Goal: Task Accomplishment & Management: Complete application form

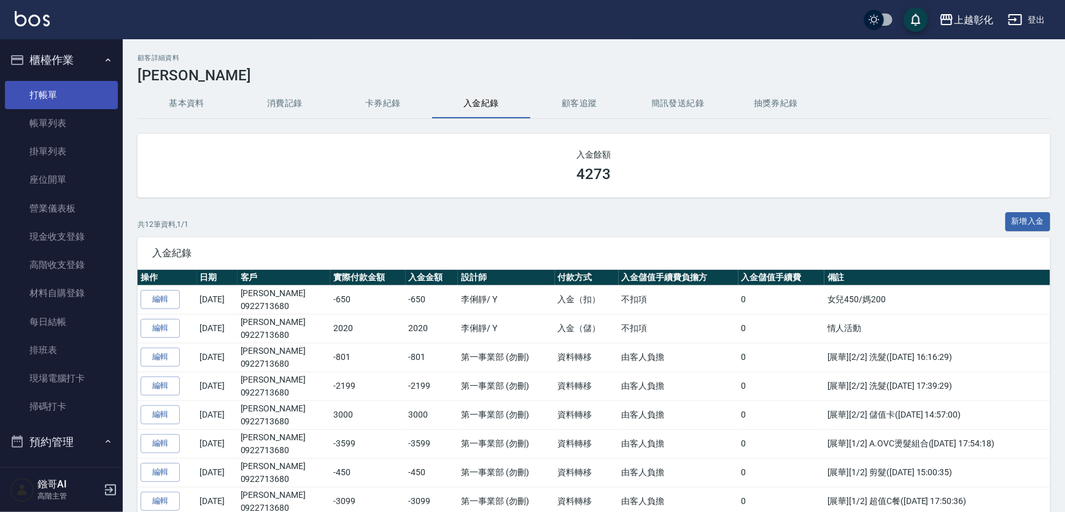
click at [56, 84] on link "打帳單" at bounding box center [61, 95] width 113 height 28
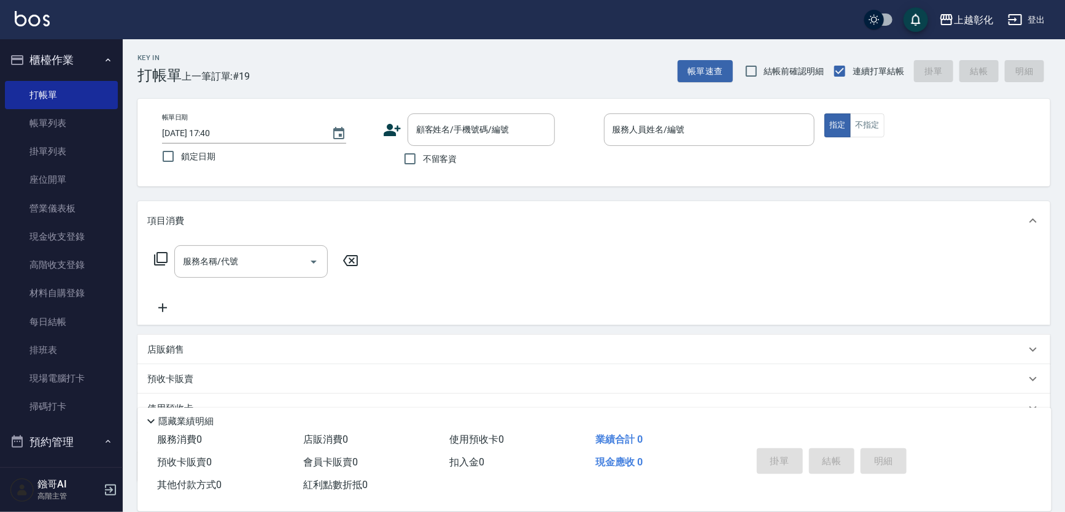
click at [428, 160] on span "不留客資" at bounding box center [440, 159] width 34 height 13
click at [423, 160] on input "不留客資" at bounding box center [410, 159] width 26 height 26
checkbox input "true"
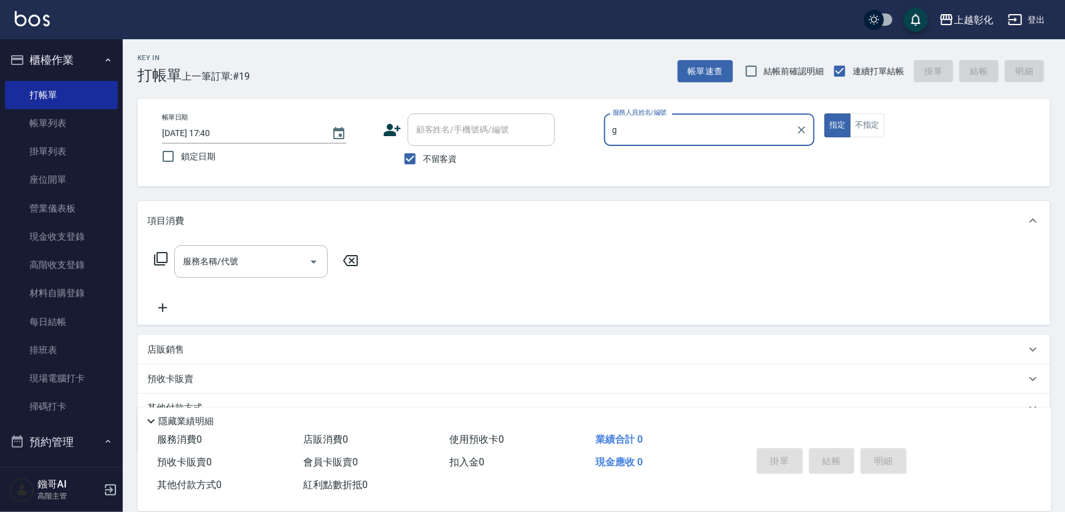
type input "[PERSON_NAME]"
type button "true"
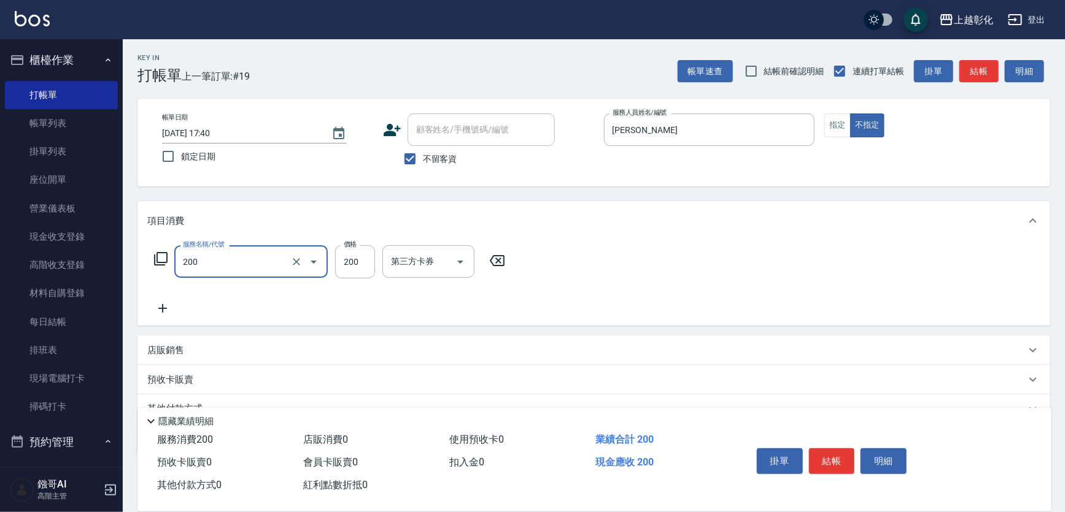
type input "New洗專案(200)"
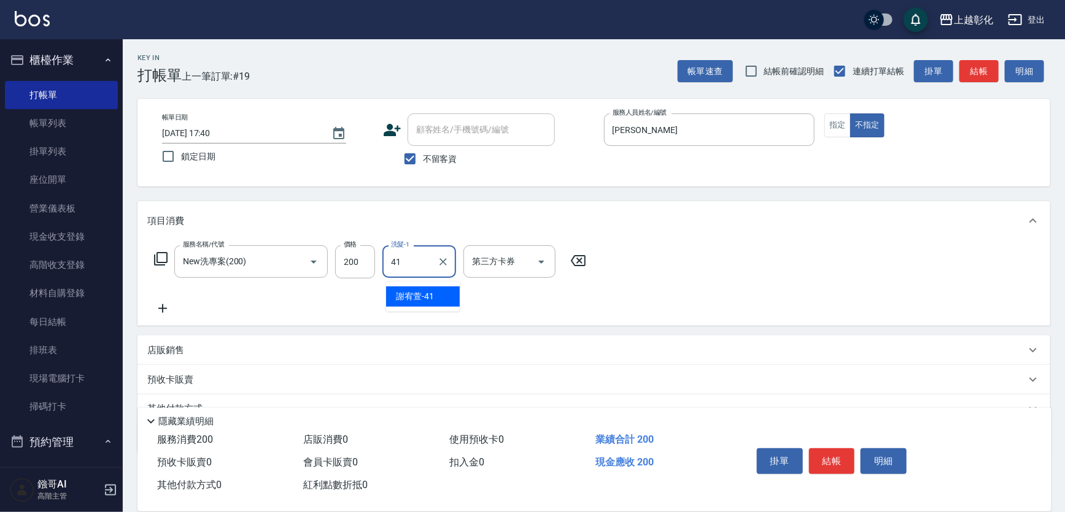
type input "[PERSON_NAME]-41"
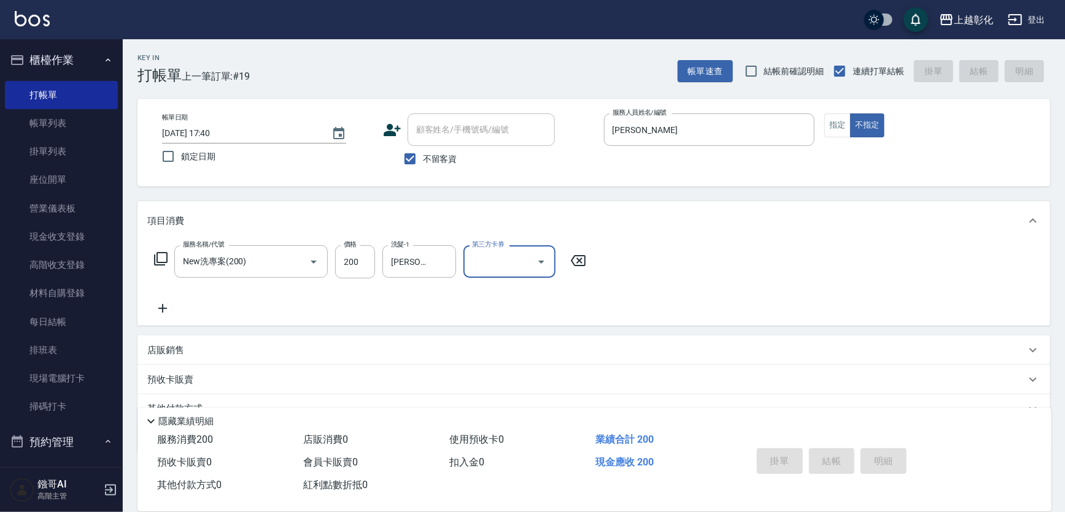
type input "[DATE] 17:41"
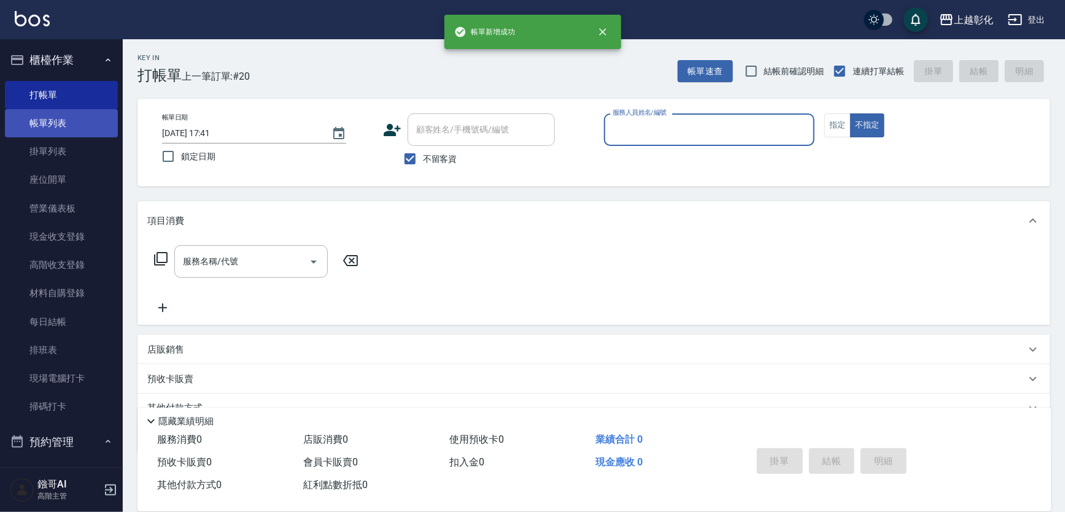
click at [31, 117] on link "帳單列表" at bounding box center [61, 123] width 113 height 28
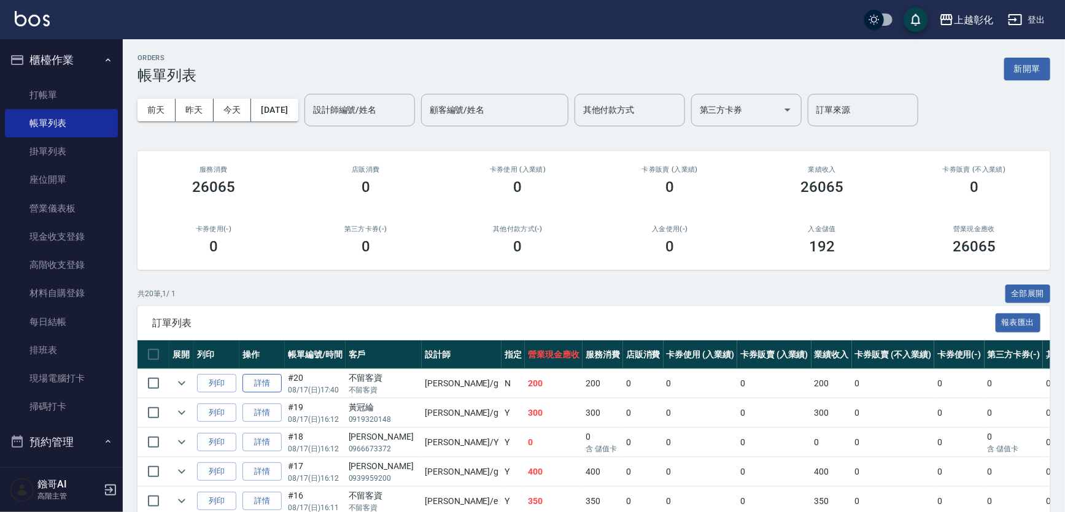
click at [263, 393] on link "詳情" at bounding box center [261, 383] width 39 height 19
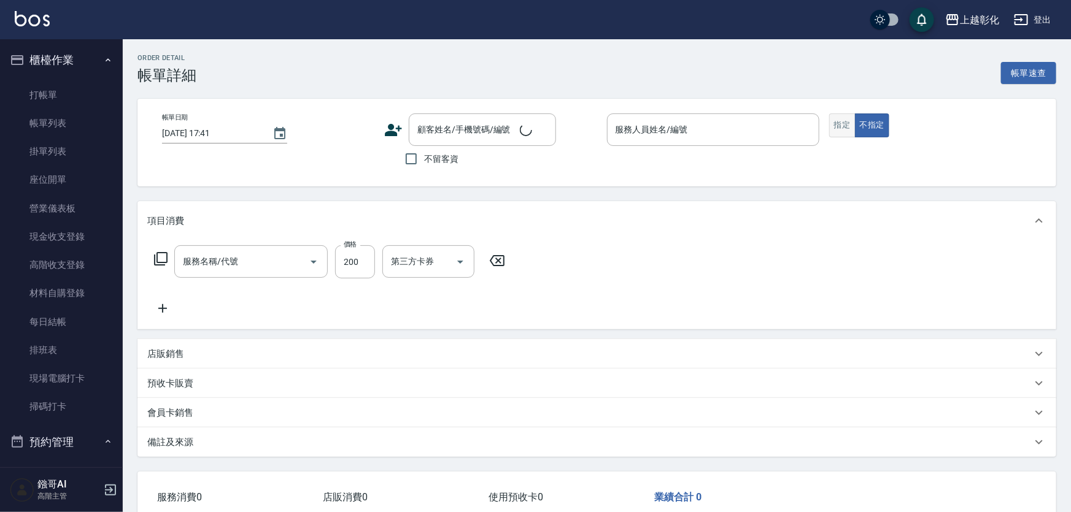
click at [829, 131] on button "指定" at bounding box center [842, 126] width 26 height 24
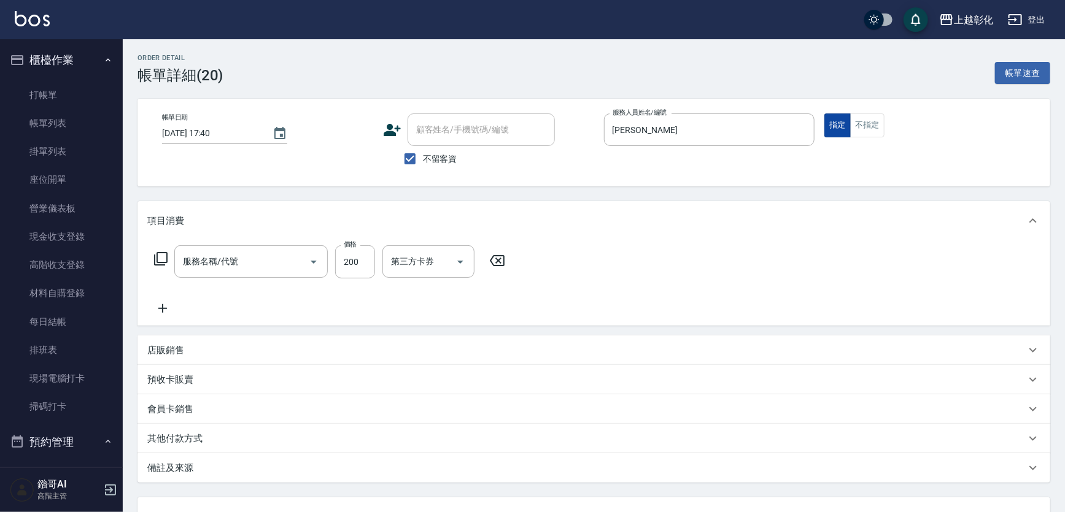
type input "[DATE] 17:40"
checkbox input "true"
type input "[PERSON_NAME]"
click at [831, 129] on button "指定" at bounding box center [837, 126] width 26 height 24
type input "New洗專案(200)"
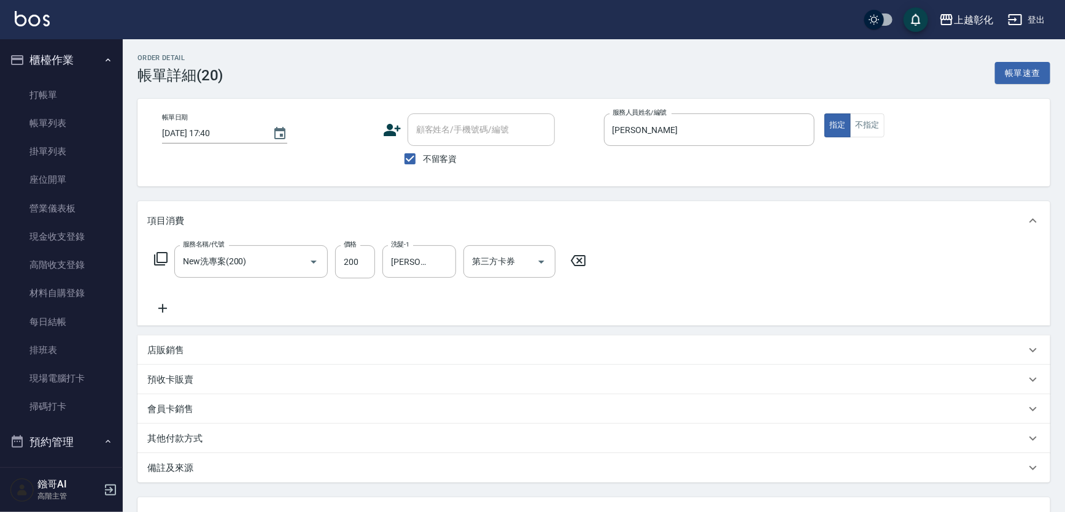
click at [146, 314] on div "服務名稱/代號 New洗專案(200) 服務名稱/代號 價格 200 價格 洗髮-1 [PERSON_NAME]-41 洗髮-1 第三方卡券 第三方卡券" at bounding box center [593, 283] width 913 height 85
click at [164, 312] on icon at bounding box center [162, 308] width 31 height 15
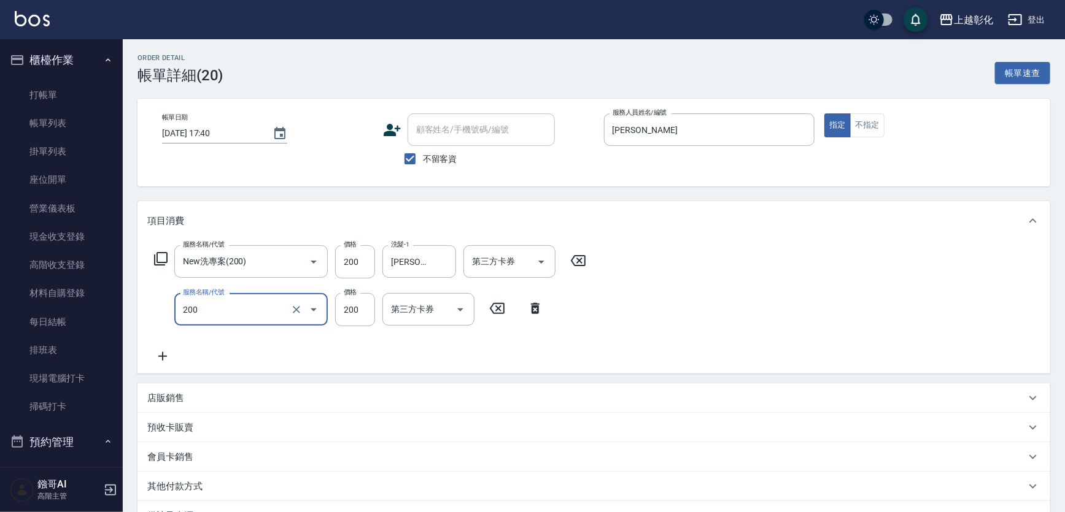
type input "New洗專案(200)"
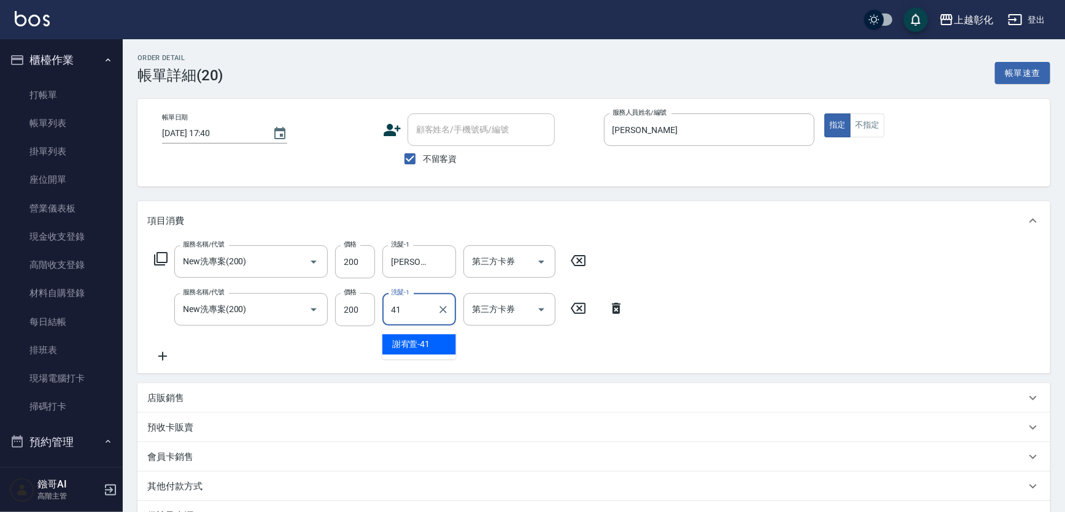
type input "[PERSON_NAME]-41"
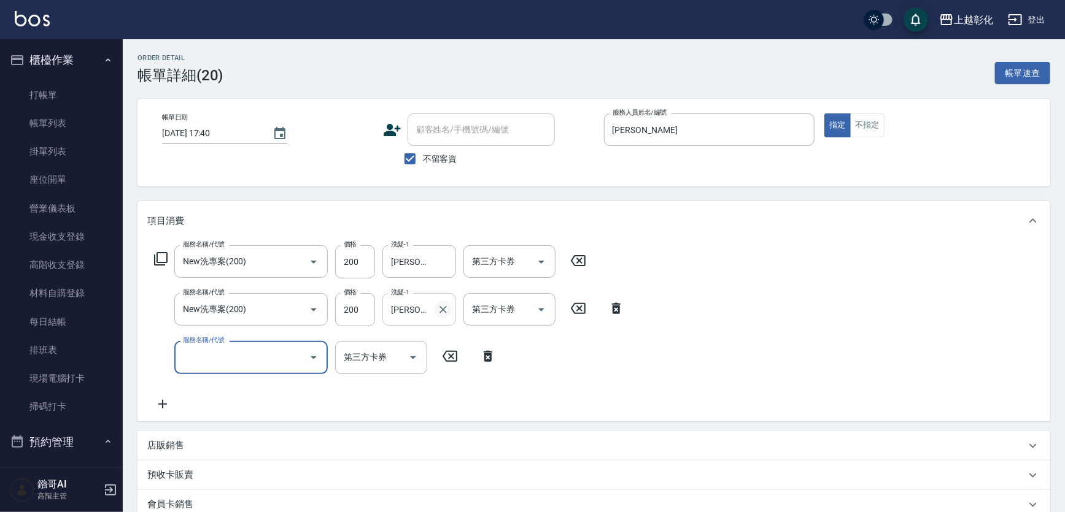
click at [435, 311] on button "Clear" at bounding box center [443, 309] width 17 height 17
type input "ㄕ"
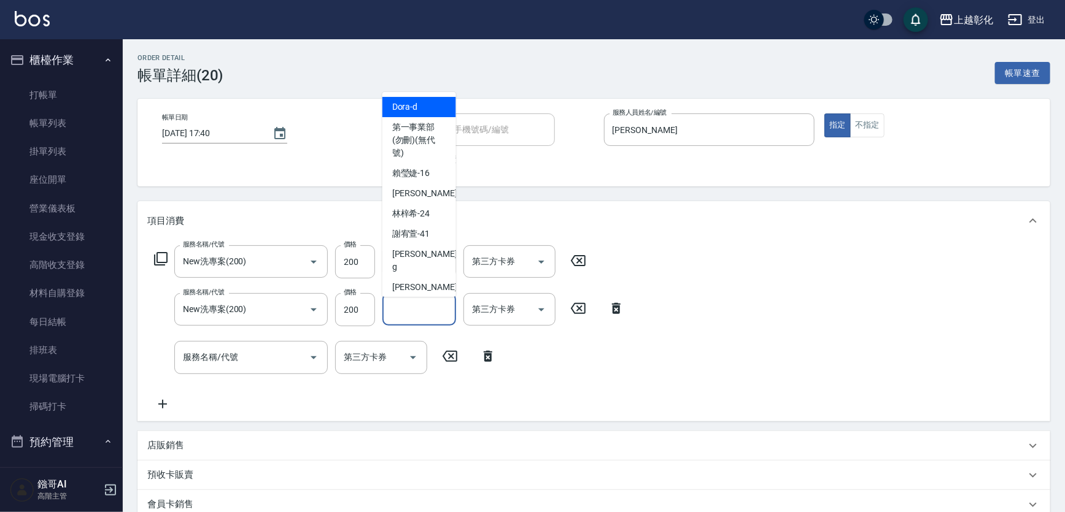
type input "Dora-d"
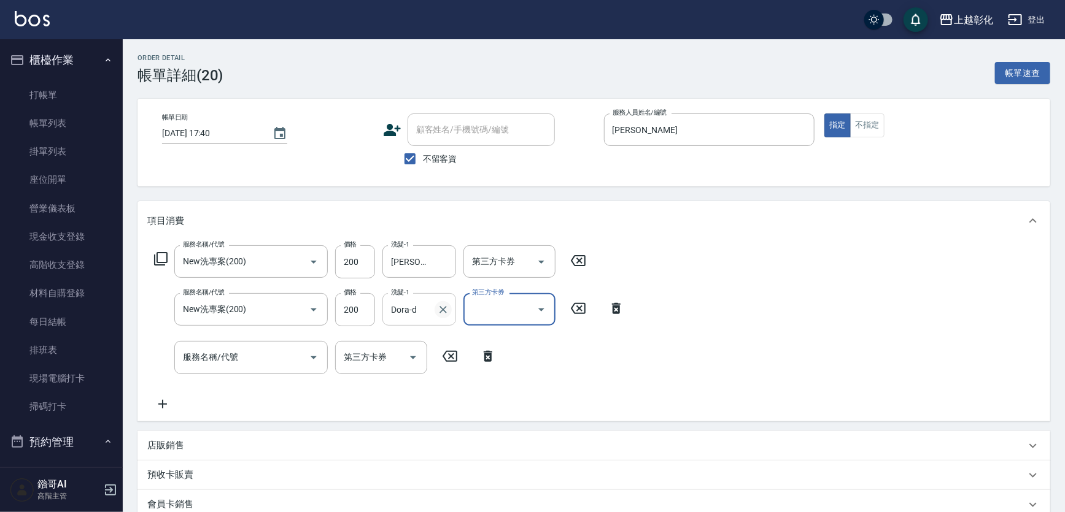
click at [440, 316] on icon "Clear" at bounding box center [443, 310] width 12 height 12
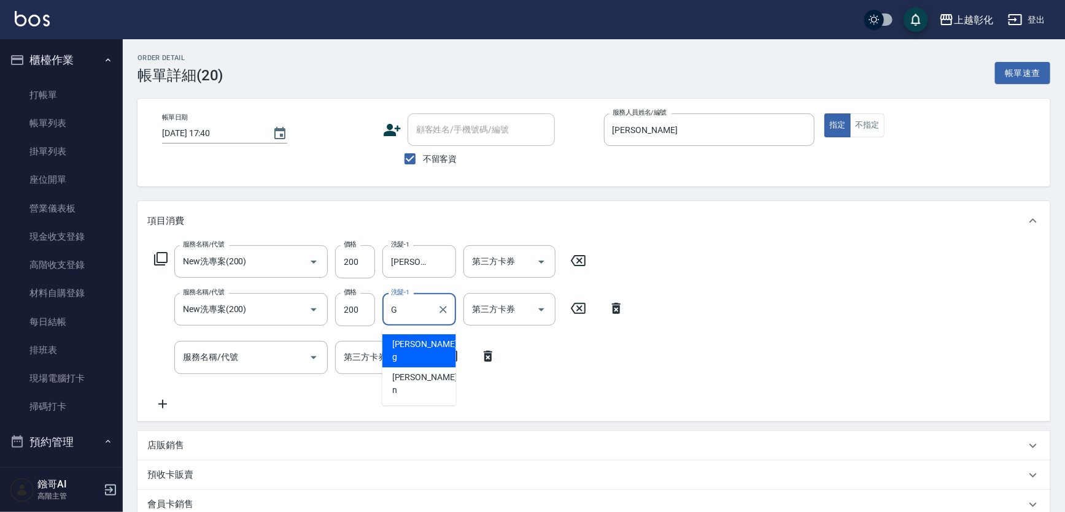
type input "[PERSON_NAME]"
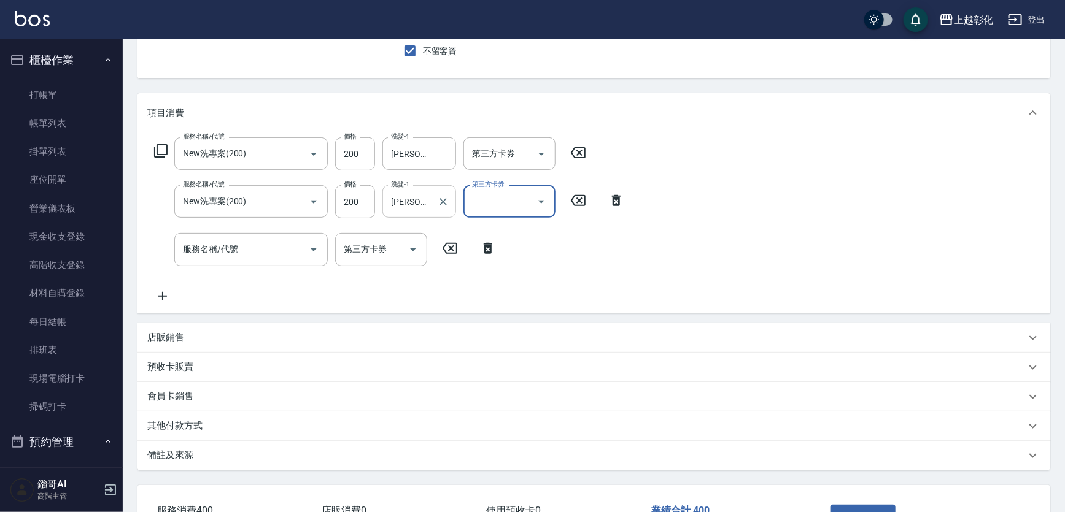
scroll to position [167, 0]
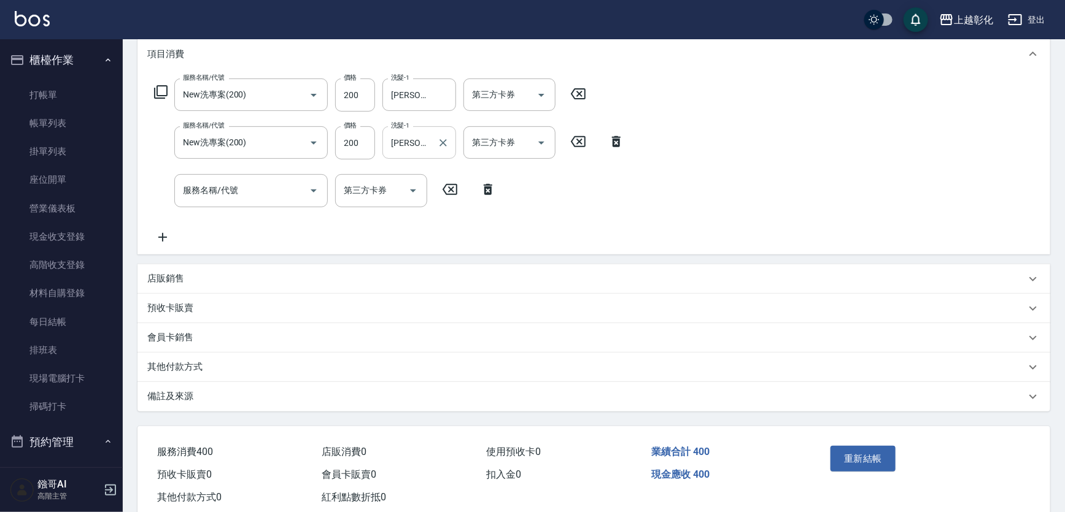
click at [834, 446] on div "重新結帳" at bounding box center [923, 468] width 225 height 83
click at [854, 464] on button "重新結帳" at bounding box center [862, 459] width 65 height 26
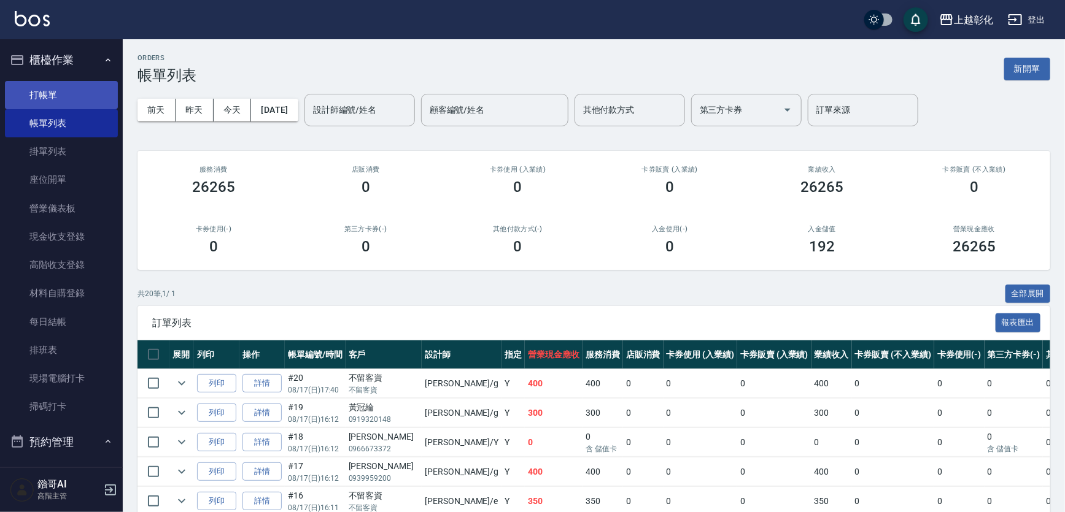
click at [33, 88] on link "打帳單" at bounding box center [61, 95] width 113 height 28
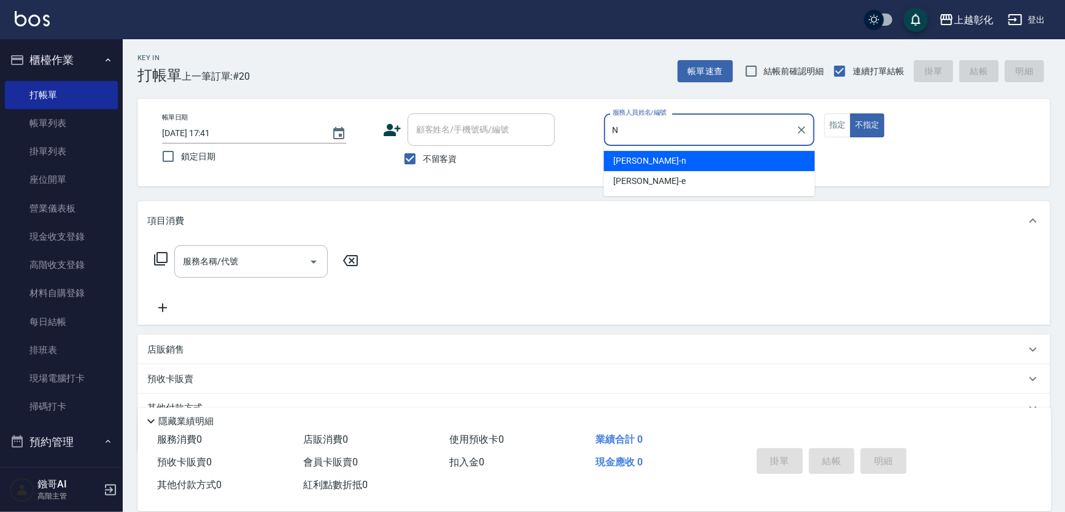
type input "yung yung-n"
type button "false"
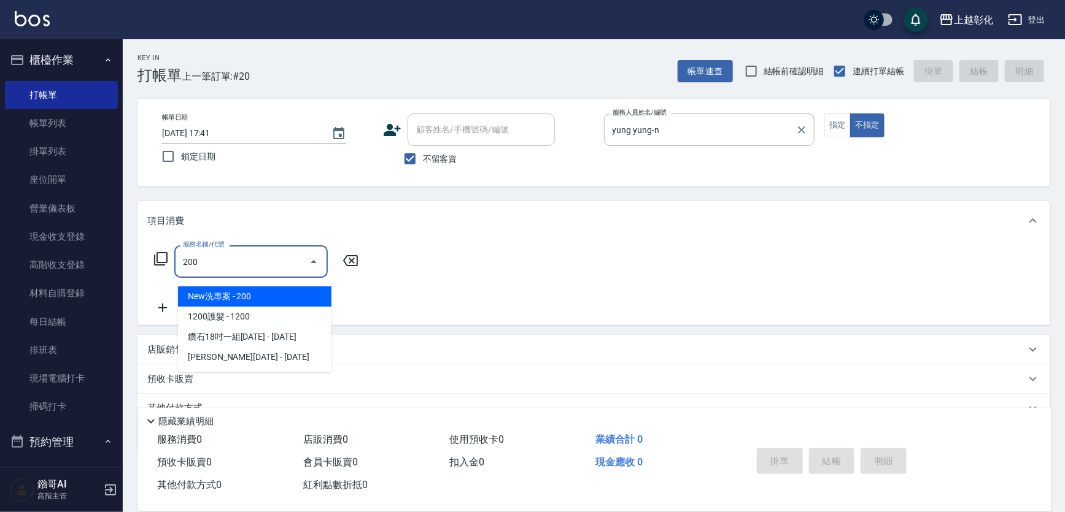
type input "New洗專案(200)"
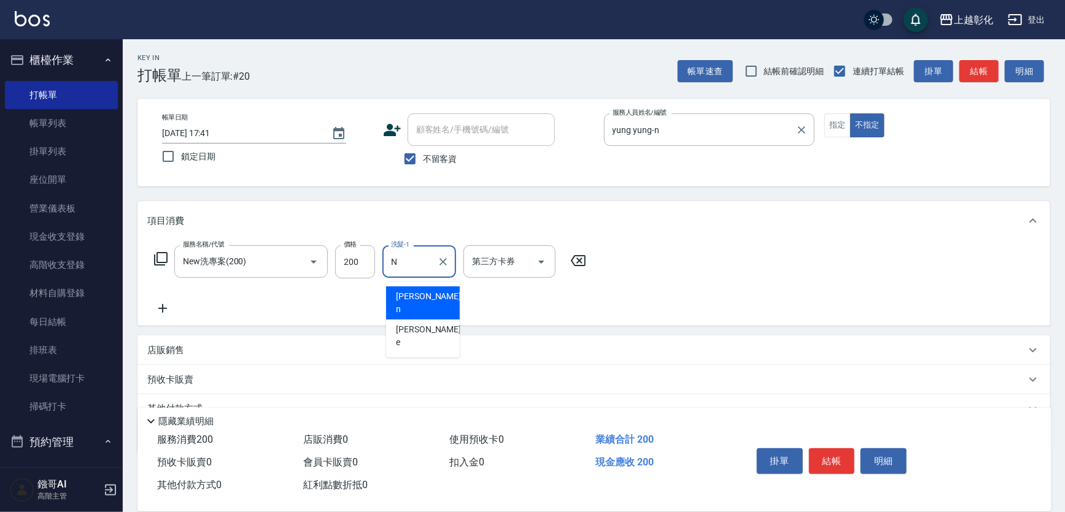
type input "yung yung-n"
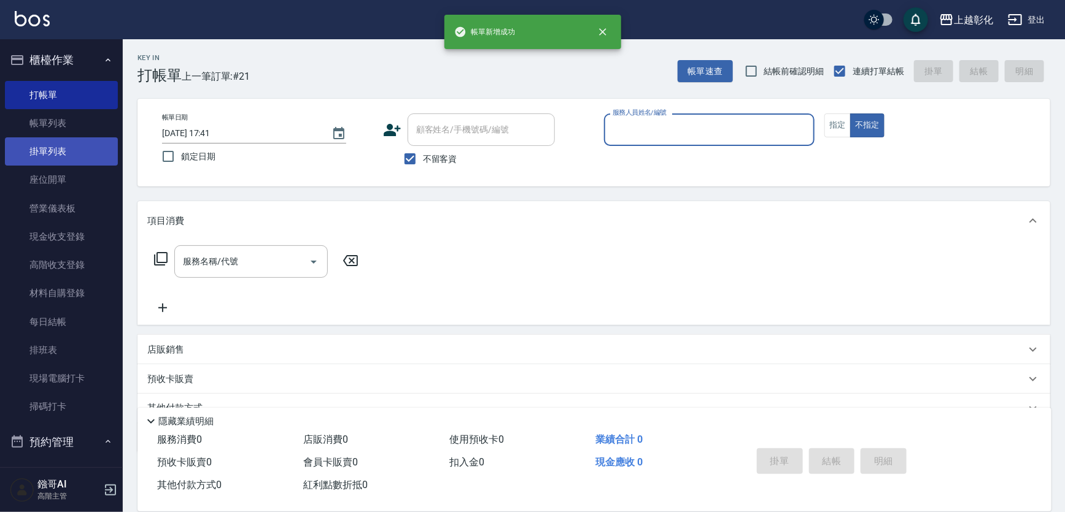
click at [56, 139] on link "掛單列表" at bounding box center [61, 151] width 113 height 28
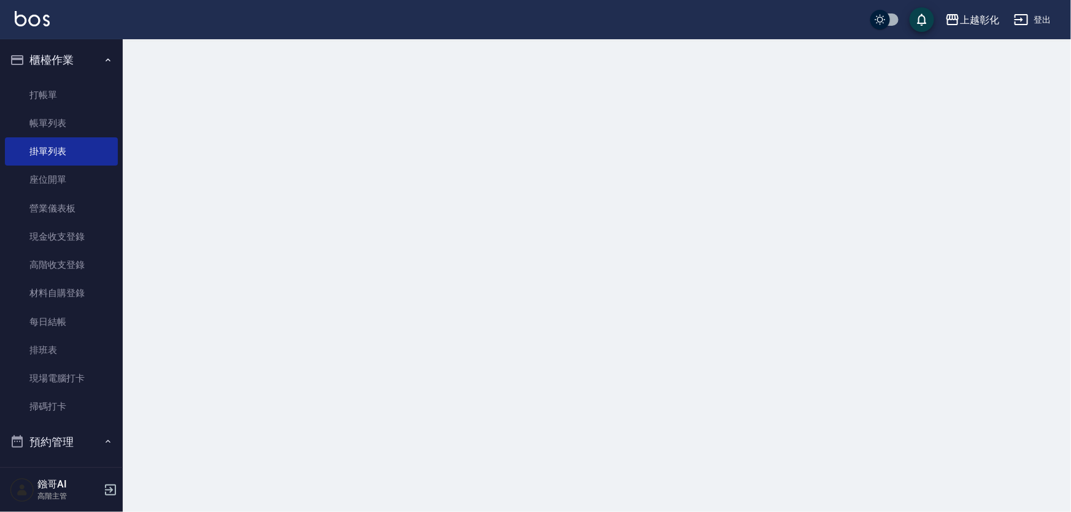
click at [69, 125] on link "帳單列表" at bounding box center [61, 123] width 113 height 28
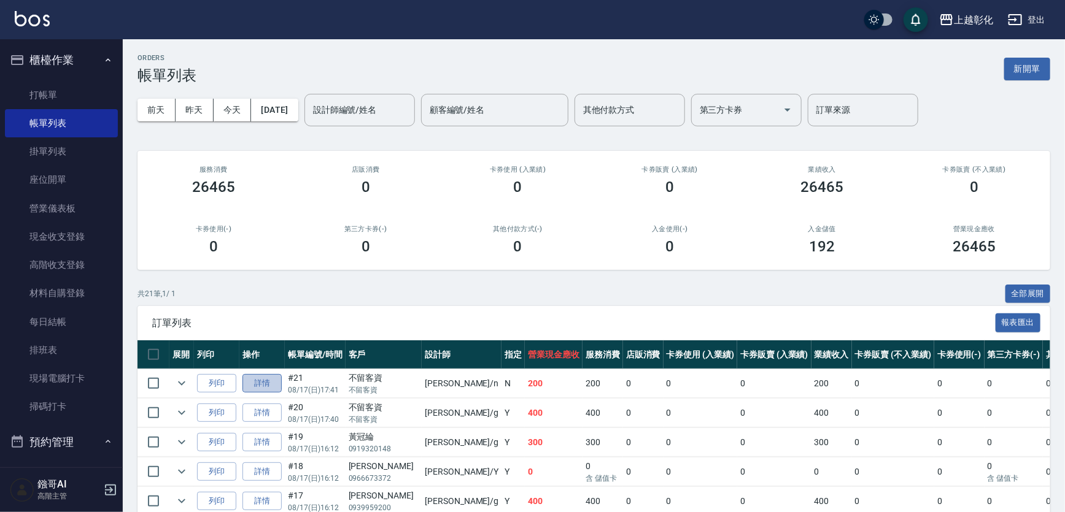
click at [273, 393] on link "詳情" at bounding box center [261, 383] width 39 height 19
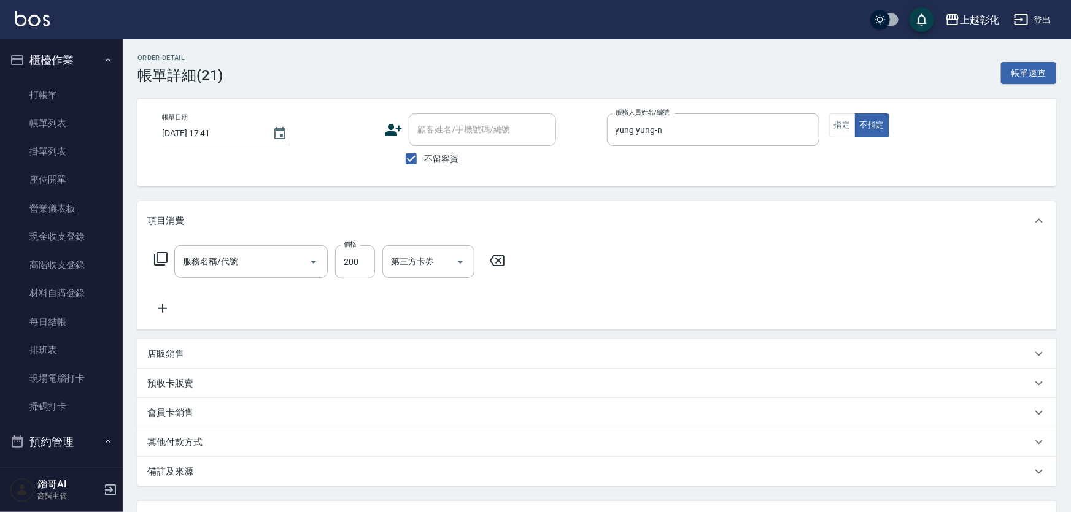
type input "[DATE] 17:41"
checkbox input "true"
type input "yung yung-n"
type input "New洗專案(200)"
click at [551, 271] on button "Open" at bounding box center [541, 262] width 20 height 20
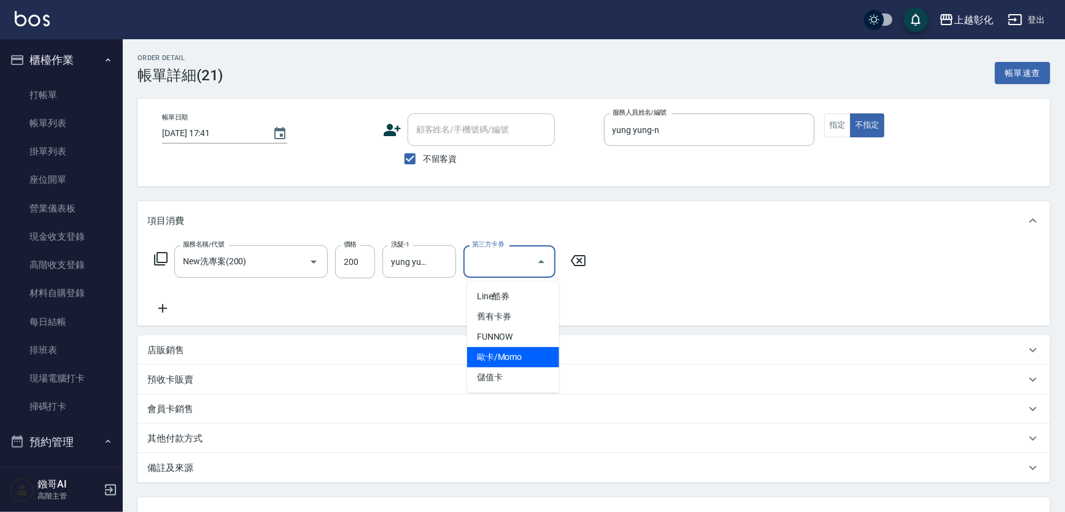
click at [494, 387] on span "儲值卡" at bounding box center [513, 378] width 92 height 20
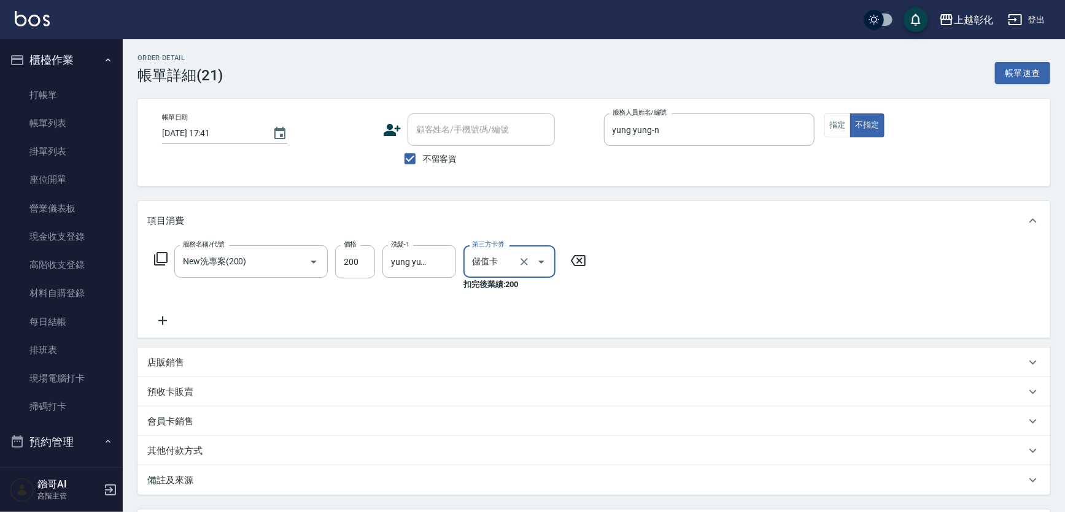
type input "儲值卡"
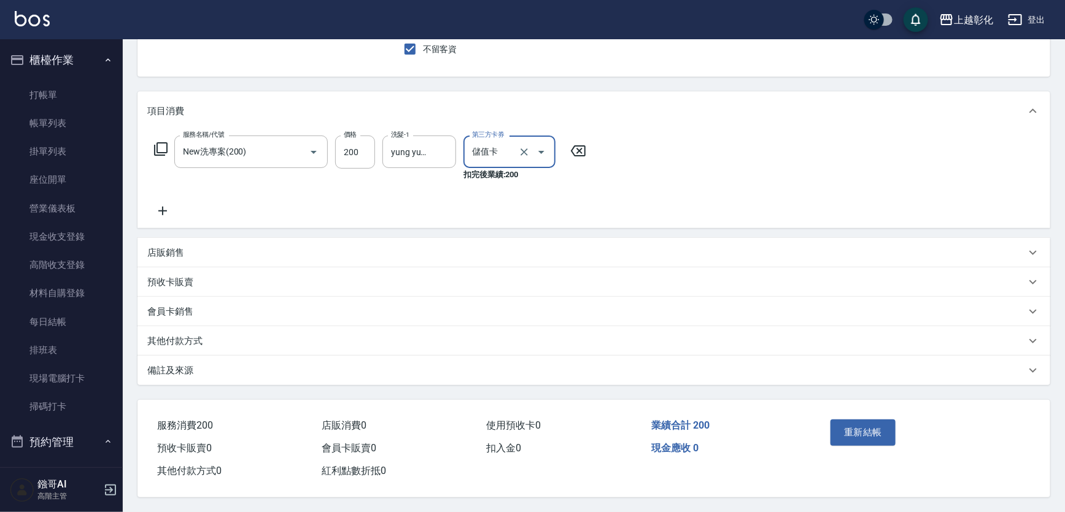
scroll to position [131, 0]
click at [852, 421] on button "重新結帳" at bounding box center [862, 433] width 65 height 26
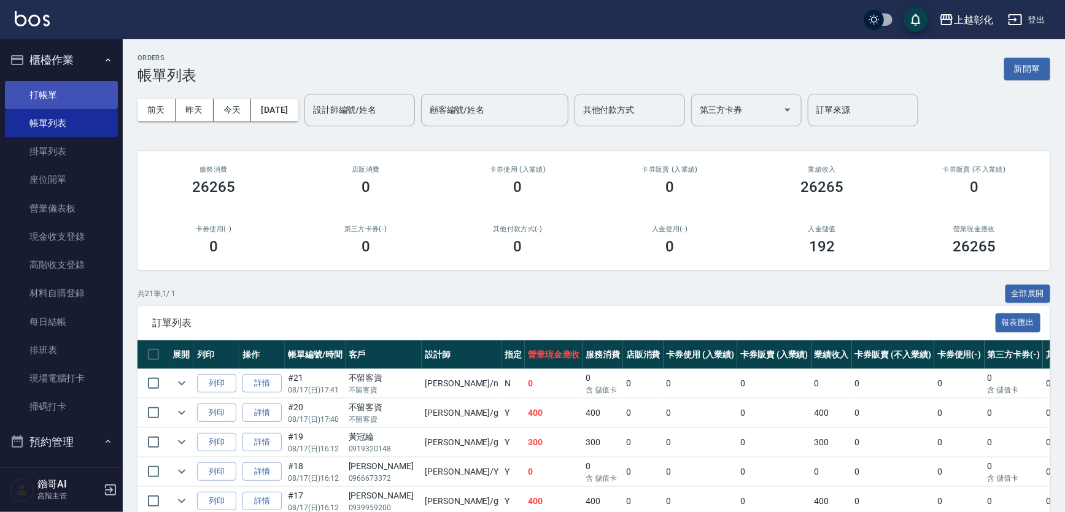
drag, startPoint x: 49, startPoint y: 117, endPoint x: 53, endPoint y: 91, distance: 26.7
click at [49, 117] on link "帳單列表" at bounding box center [61, 123] width 113 height 28
click at [53, 91] on link "打帳單" at bounding box center [61, 95] width 113 height 28
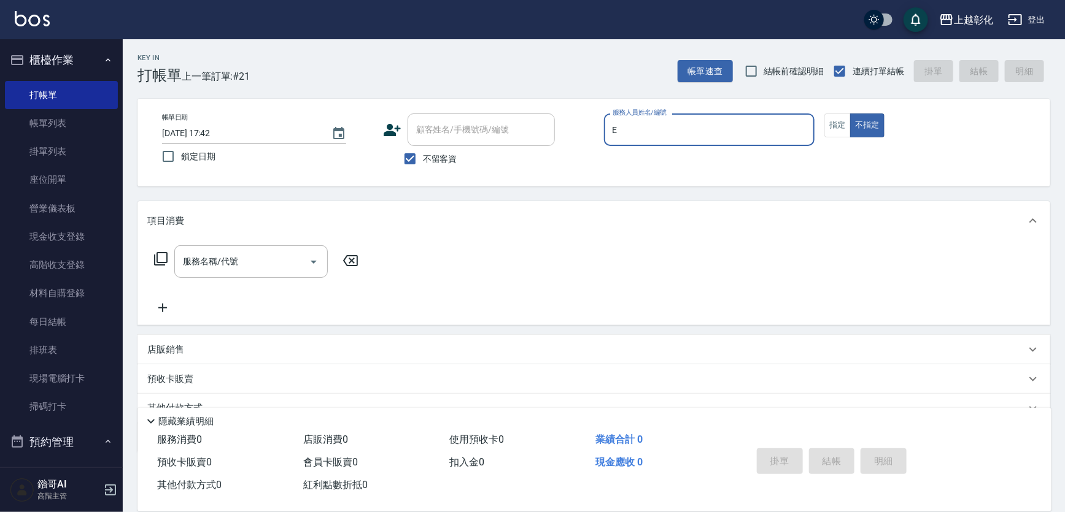
type input "[PERSON_NAME]-e"
type button "false"
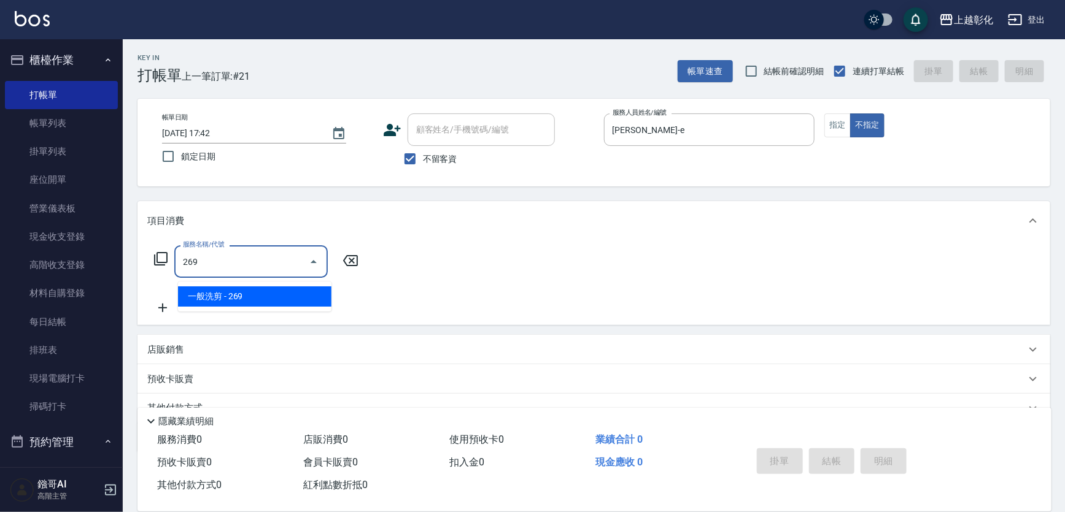
type input "一般洗剪(269)"
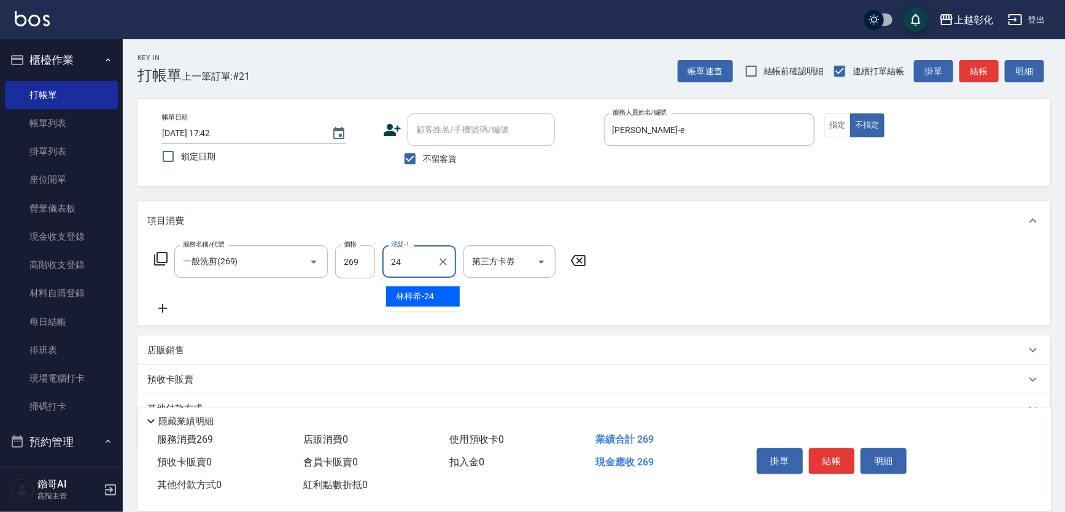
type input "[PERSON_NAME]-24"
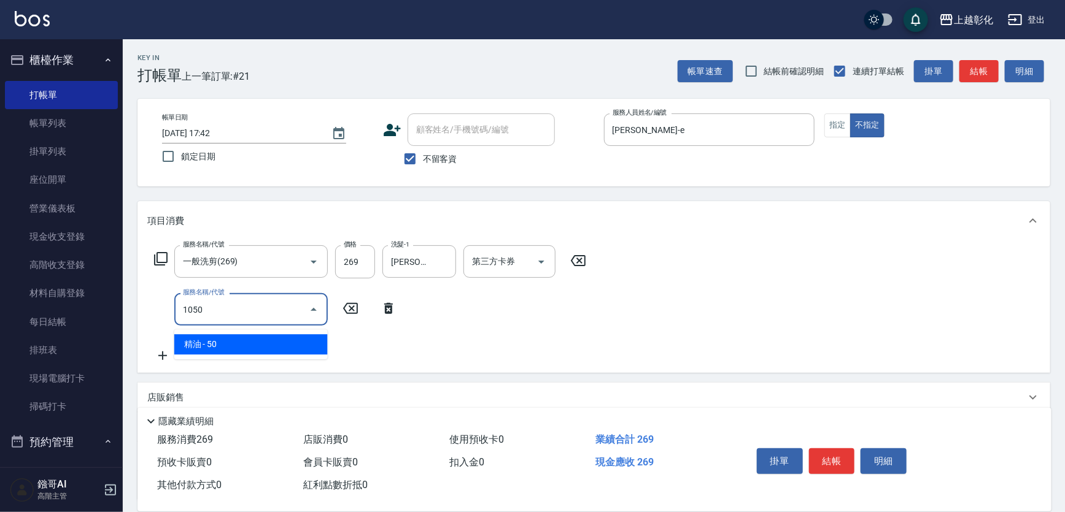
type input "精油(1050)"
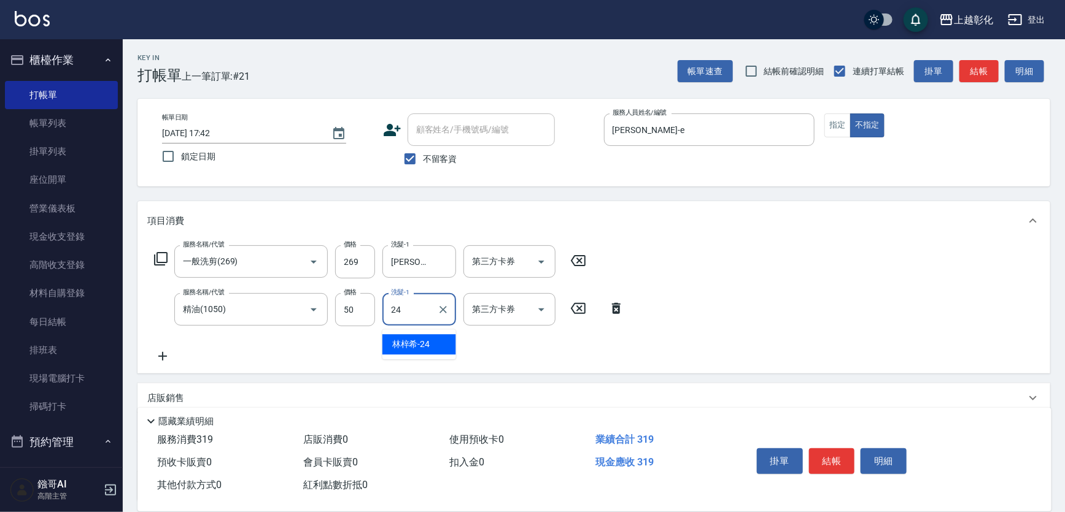
type input "[PERSON_NAME]-24"
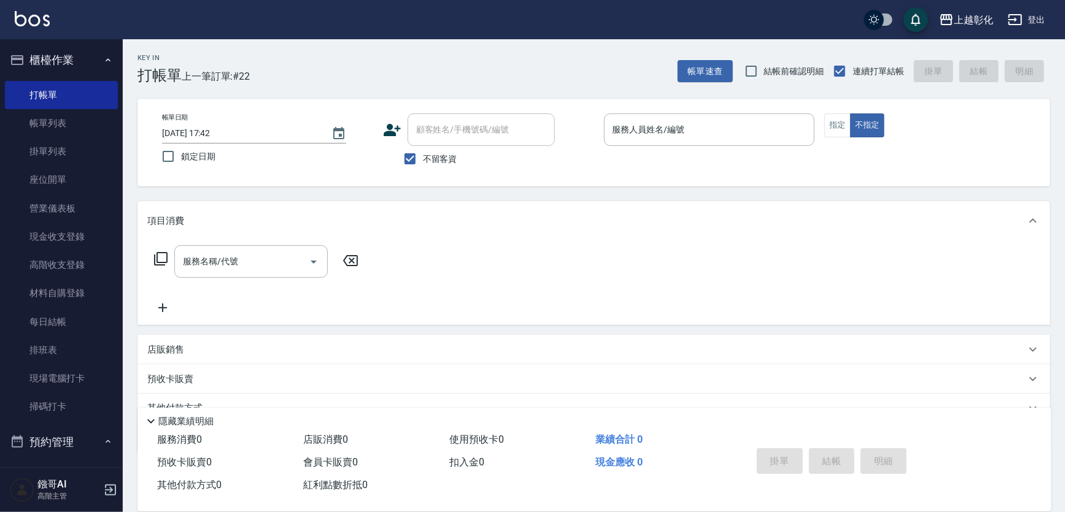
click at [436, 166] on span "不留客資" at bounding box center [440, 159] width 34 height 13
click at [423, 166] on input "不留客資" at bounding box center [410, 159] width 26 height 26
checkbox input "false"
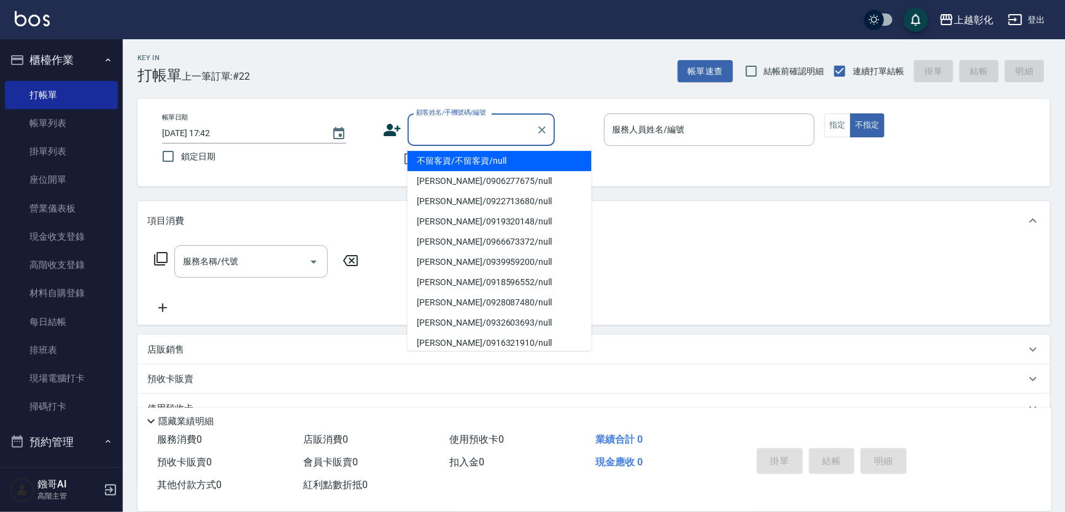
click at [458, 134] on input "顧客姓名/手機號碼/編號" at bounding box center [472, 129] width 118 height 21
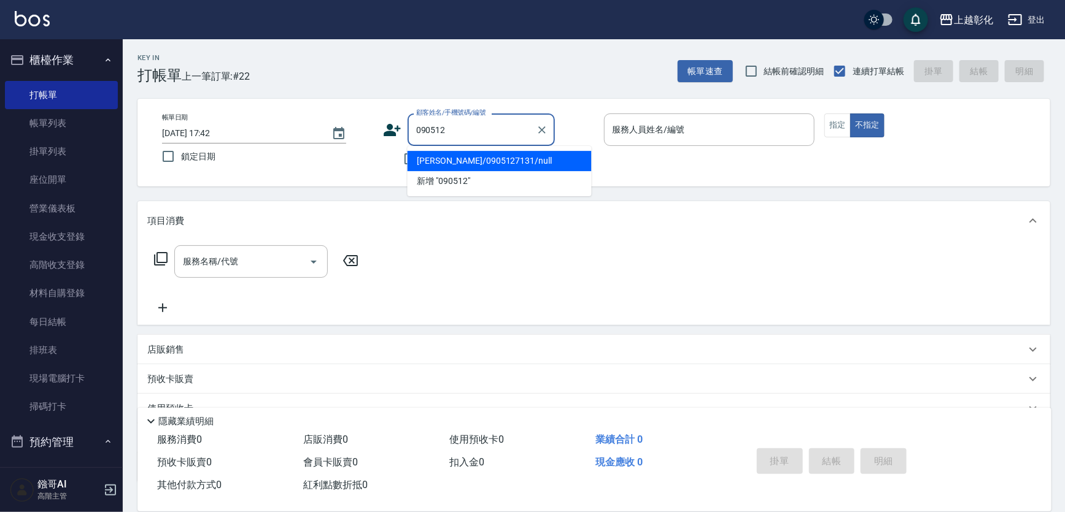
type input "[PERSON_NAME]/0905127131/null"
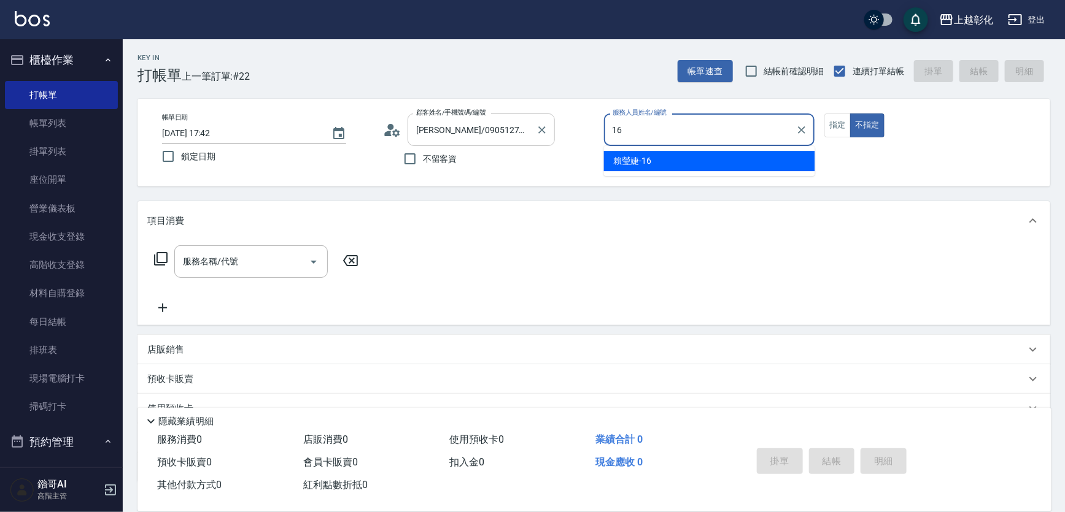
type input "[PERSON_NAME]-16"
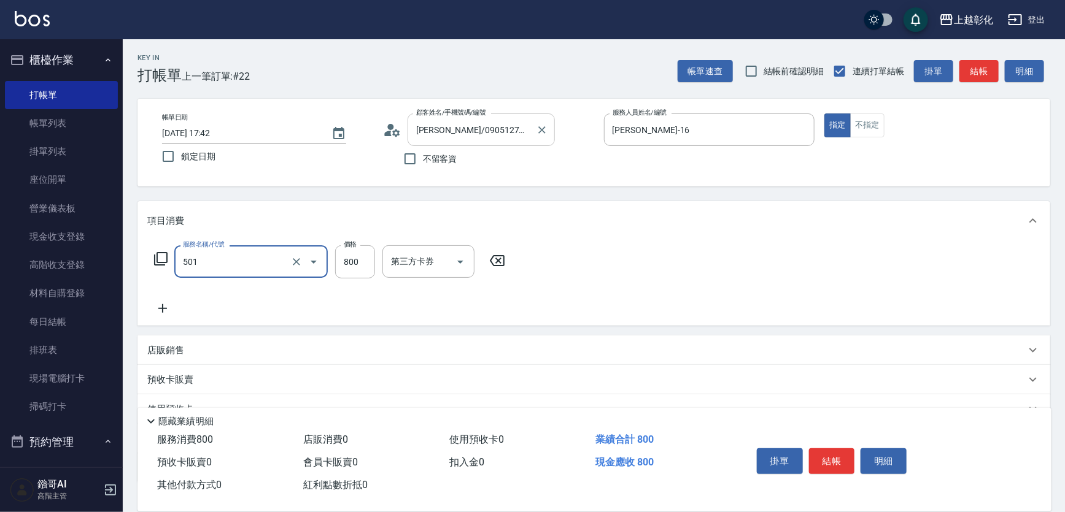
type input "染髮(501)"
type input "999"
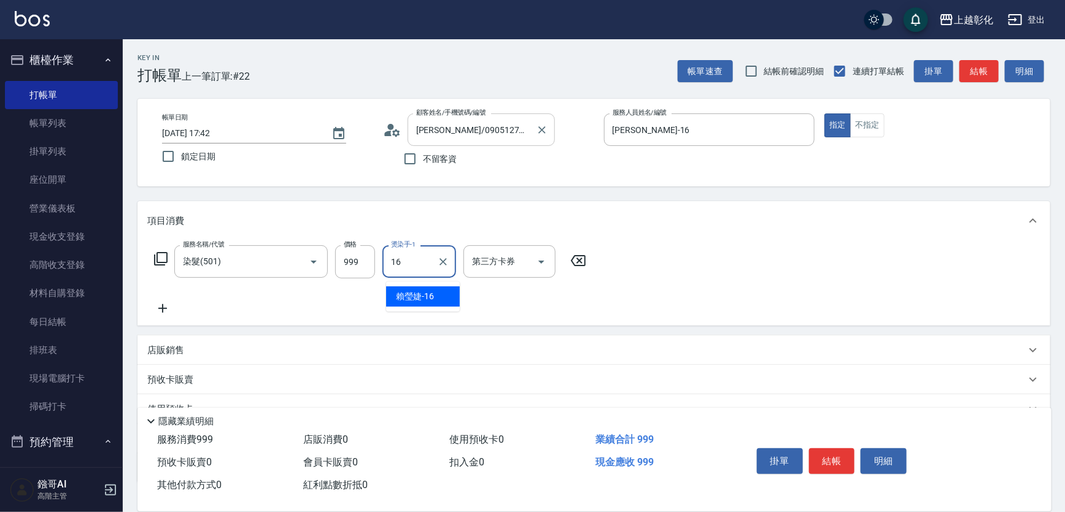
type input "[PERSON_NAME]-16"
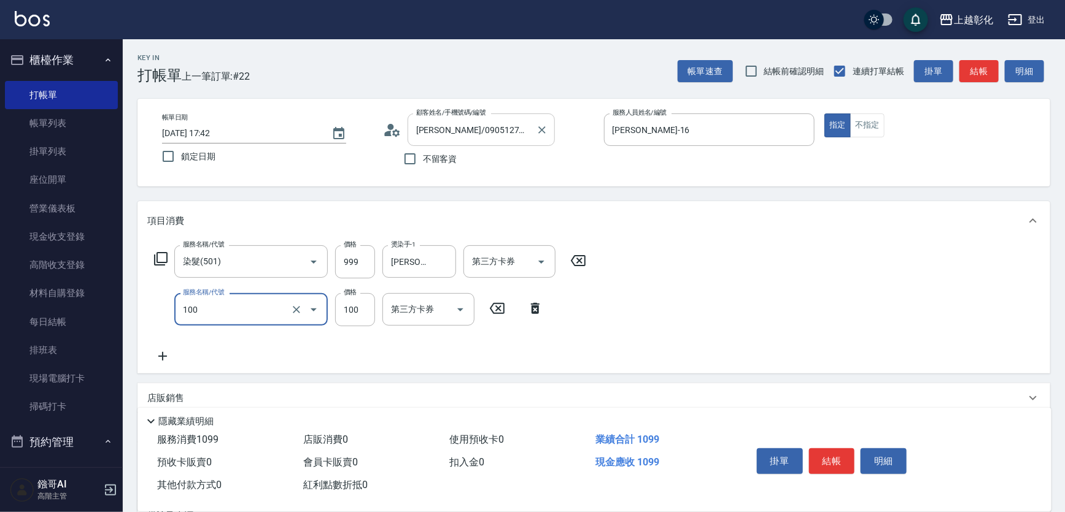
type input "洗髮(100)"
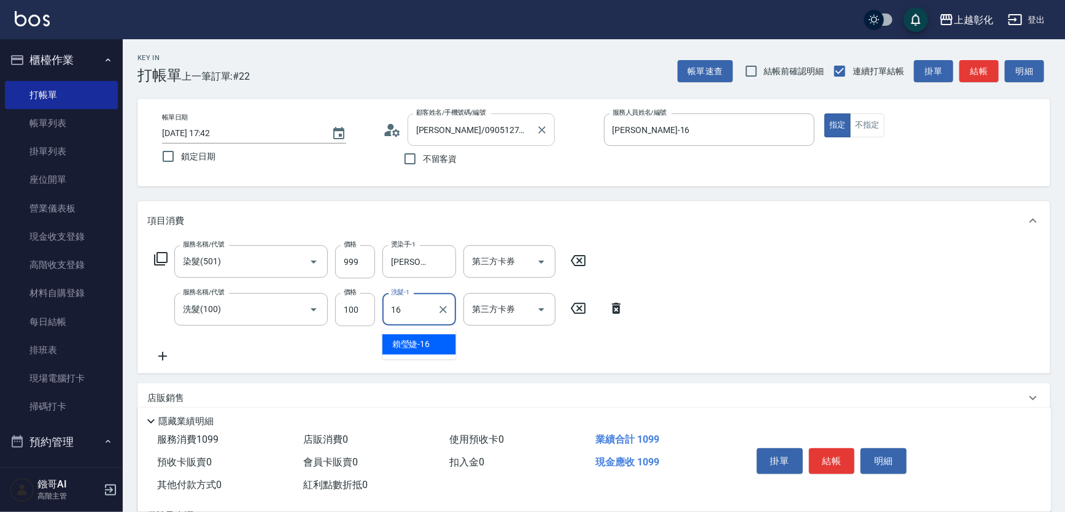
type input "[PERSON_NAME]-16"
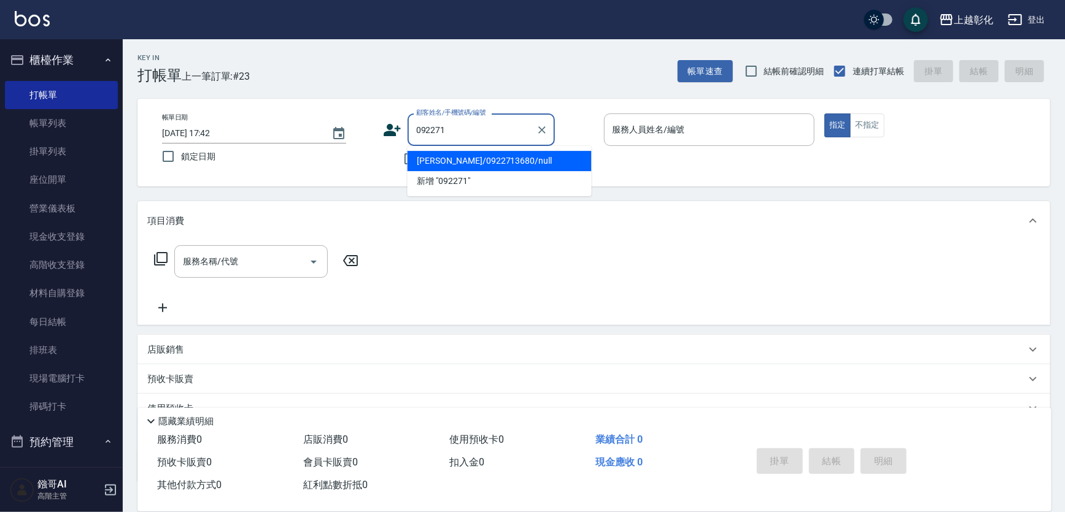
type input "[PERSON_NAME]/0922713680/null"
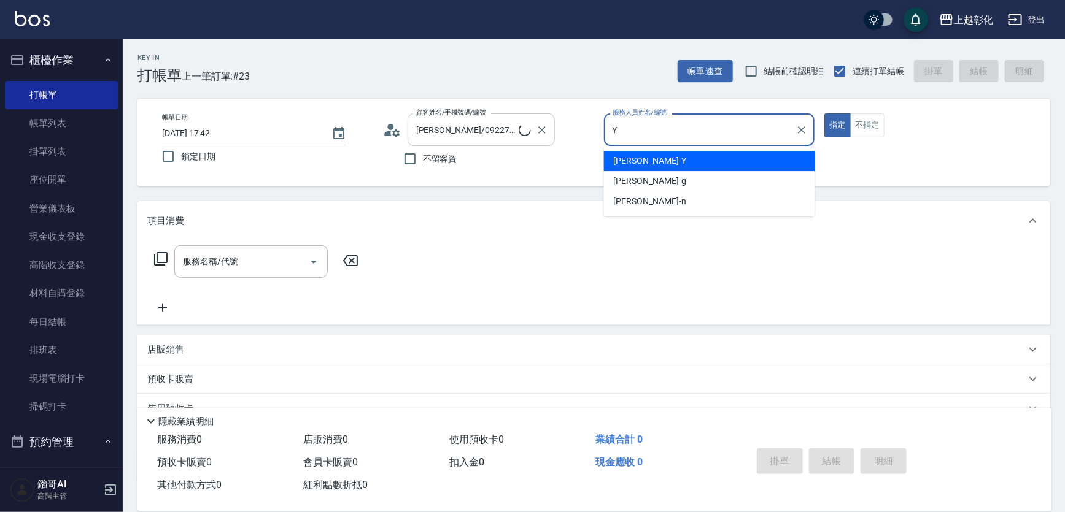
type input "[PERSON_NAME]-Y"
type button "true"
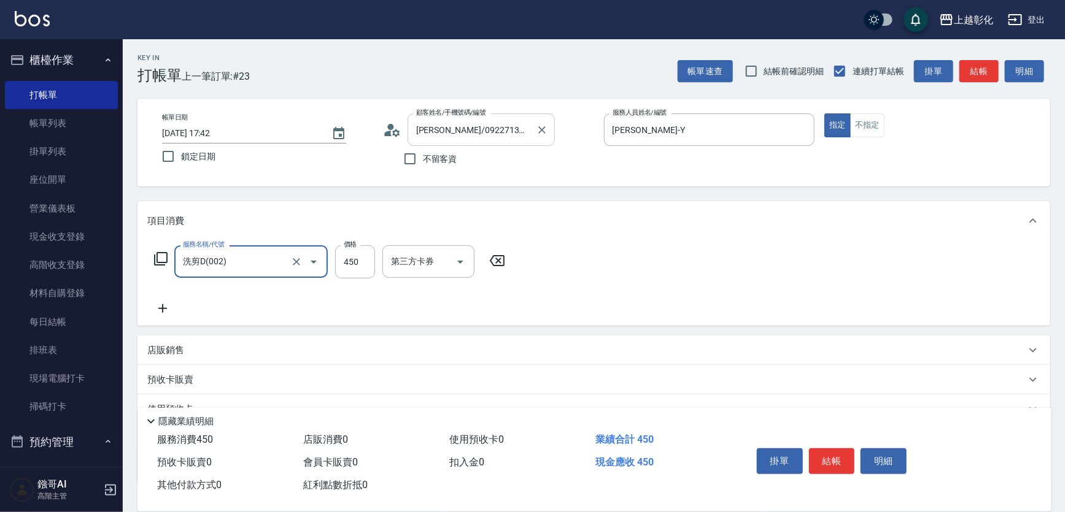
type input "洗剪D(002)"
type input "450"
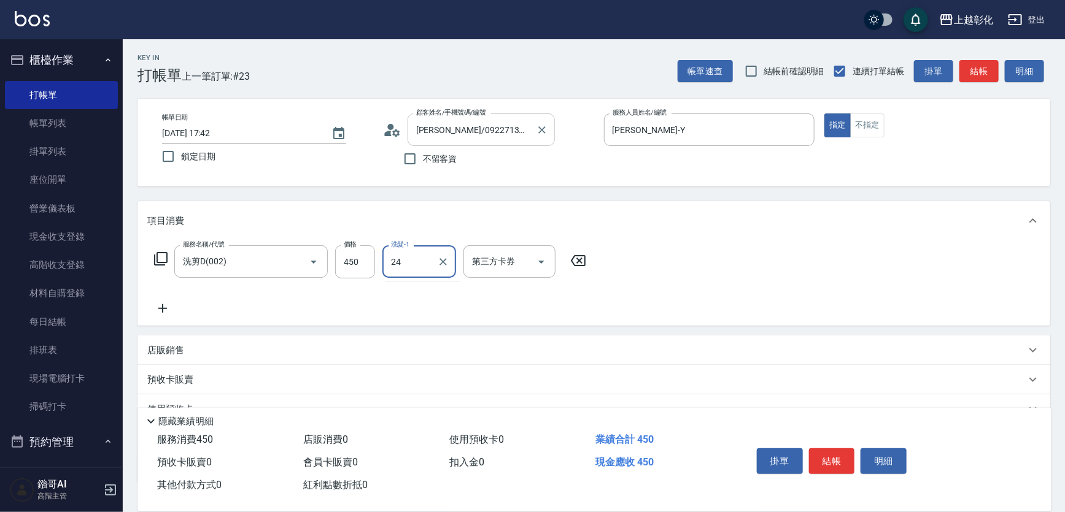
type input "[PERSON_NAME]-24"
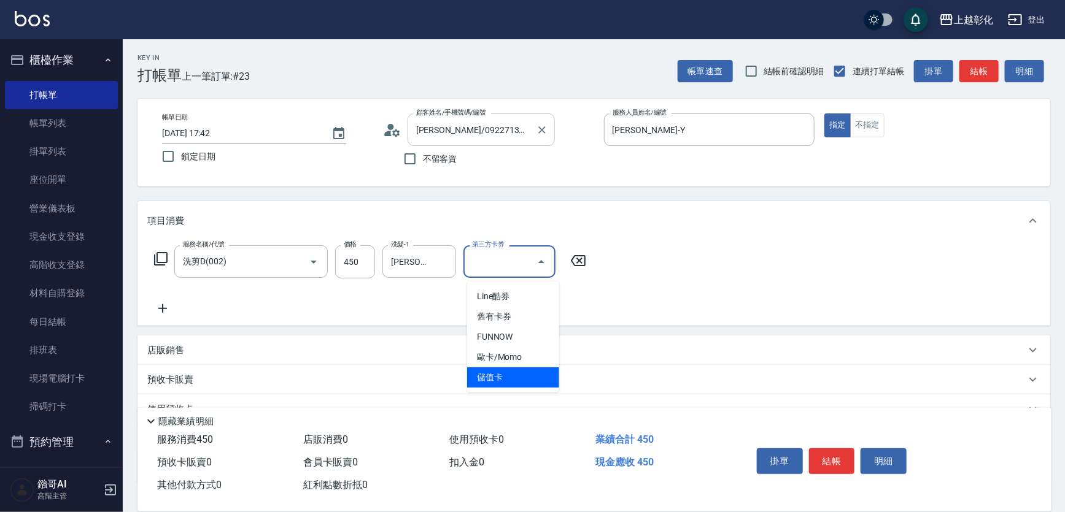
type input "儲值卡"
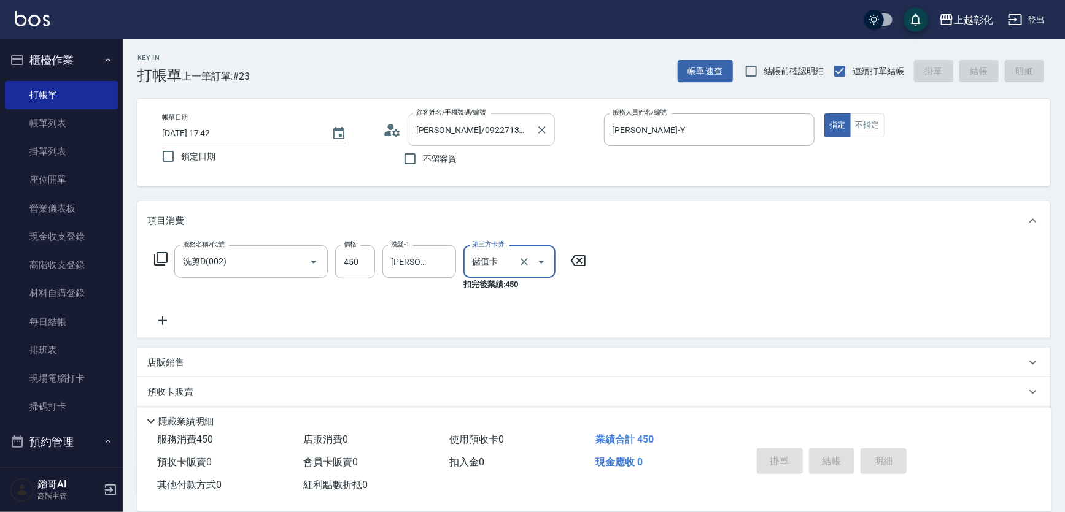
type input "[DATE] 17:43"
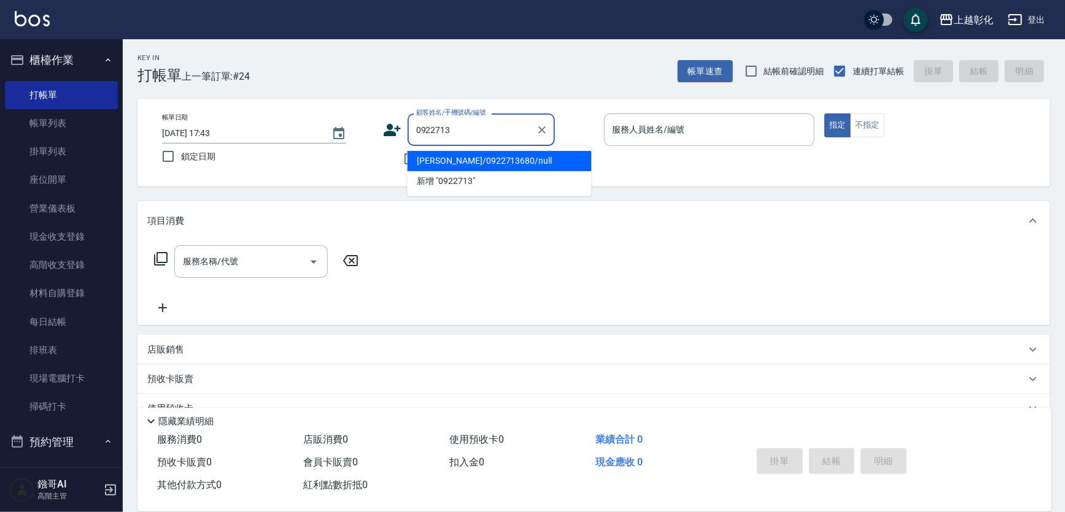
type input "[PERSON_NAME]/0922713680/null"
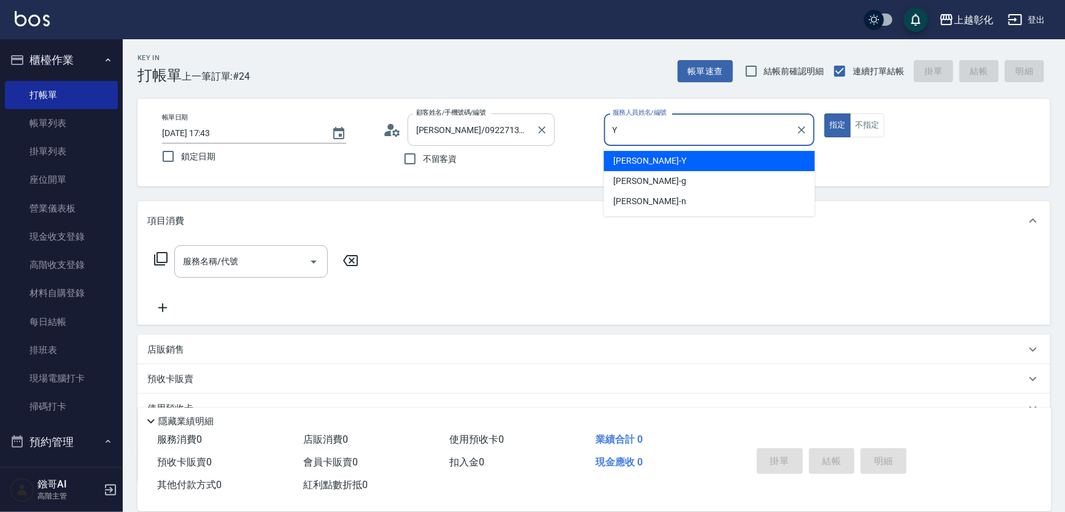
type input "[PERSON_NAME]-Y"
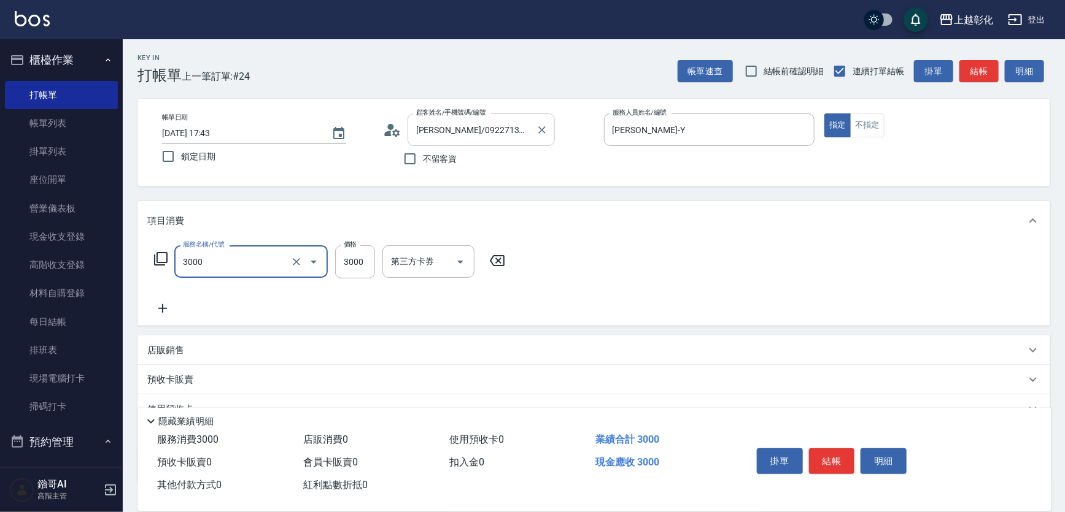
type input "頂級豪華OVC3(3000)"
type input "2020"
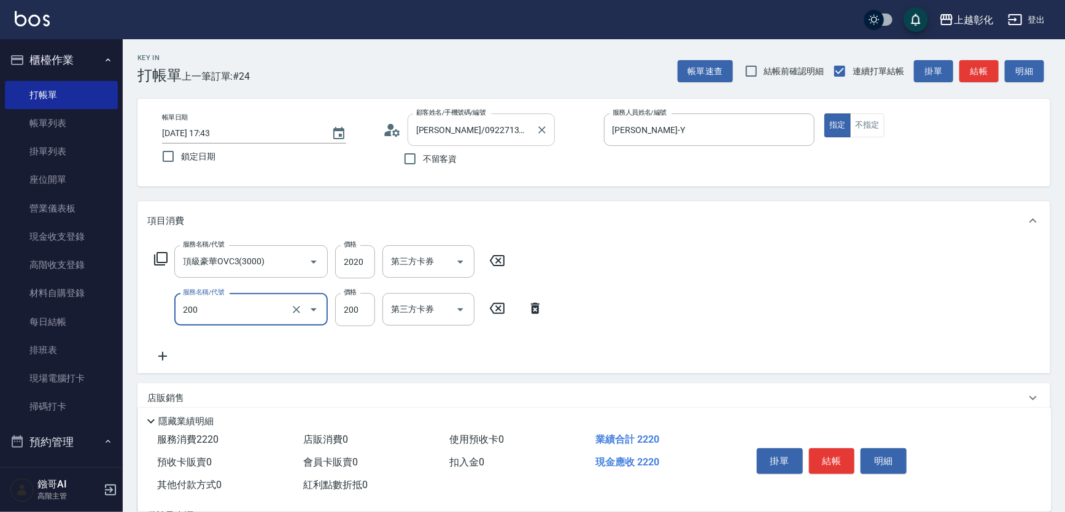
type input "New洗專案(200)"
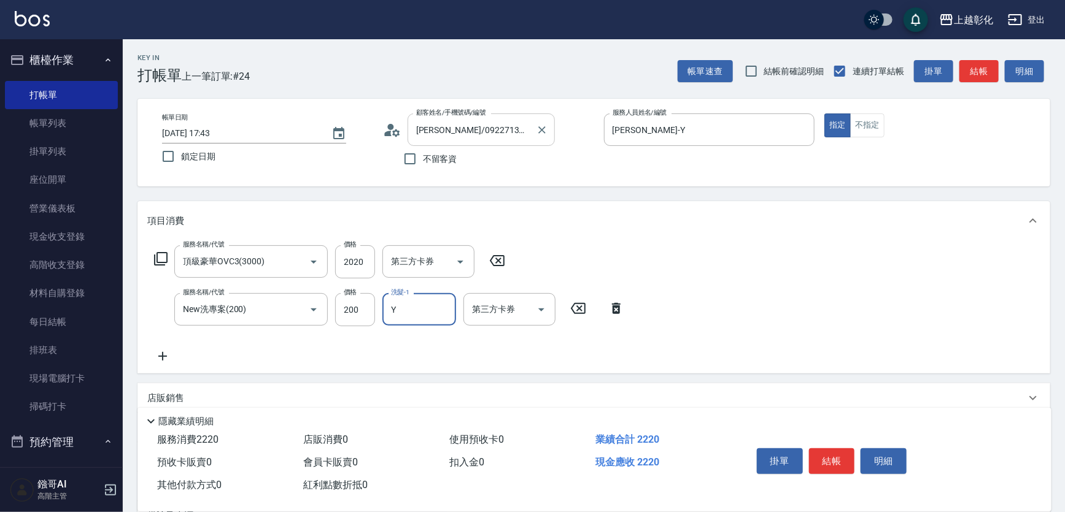
type input "[PERSON_NAME]-Y"
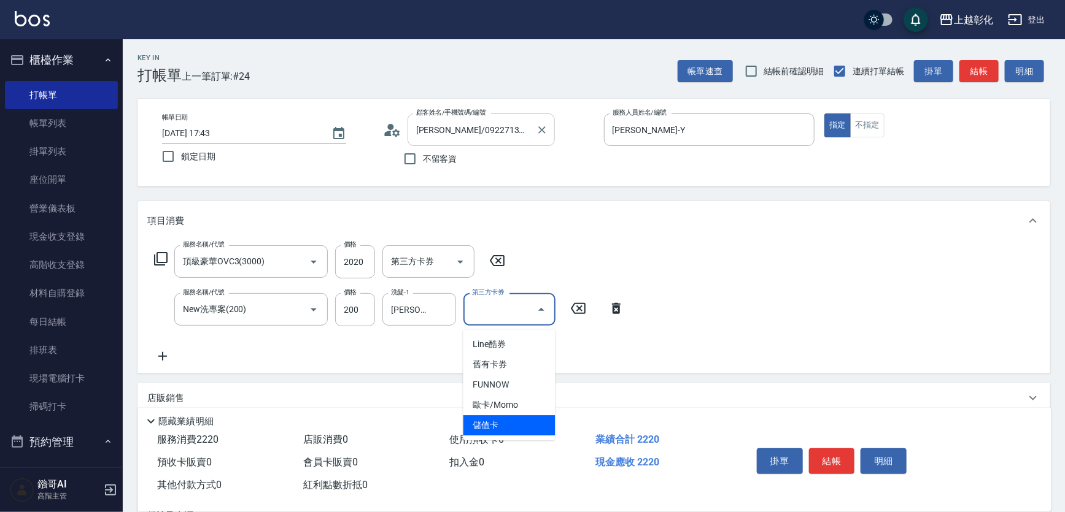
type input "儲值卡"
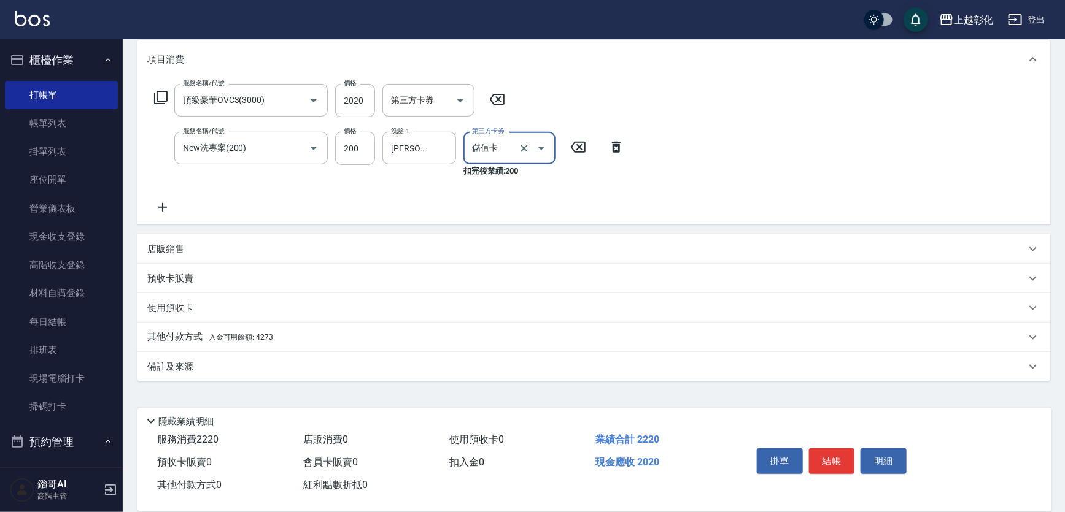
scroll to position [168, 0]
click at [234, 334] on span "入金可用餘額: 4273" at bounding box center [241, 337] width 64 height 9
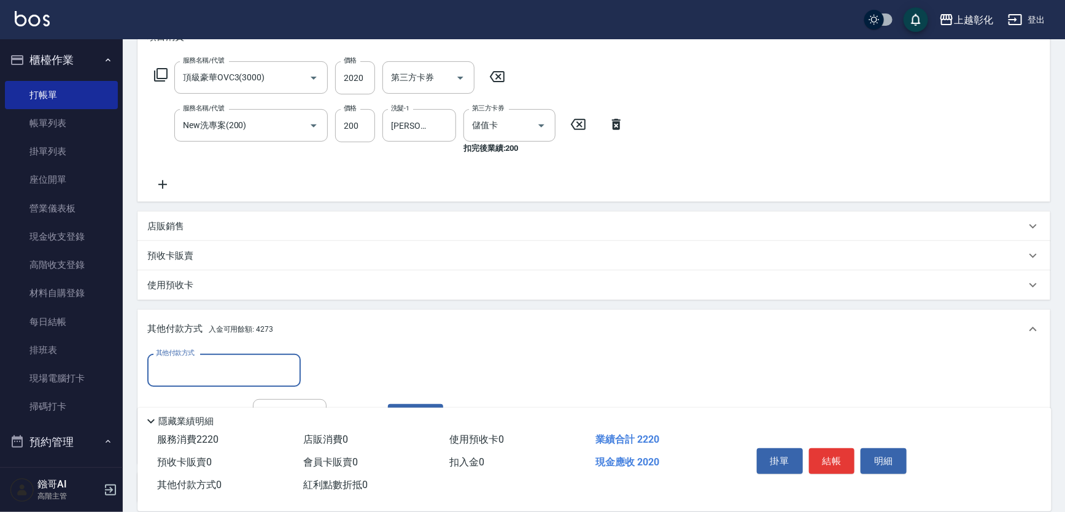
scroll to position [236, 0]
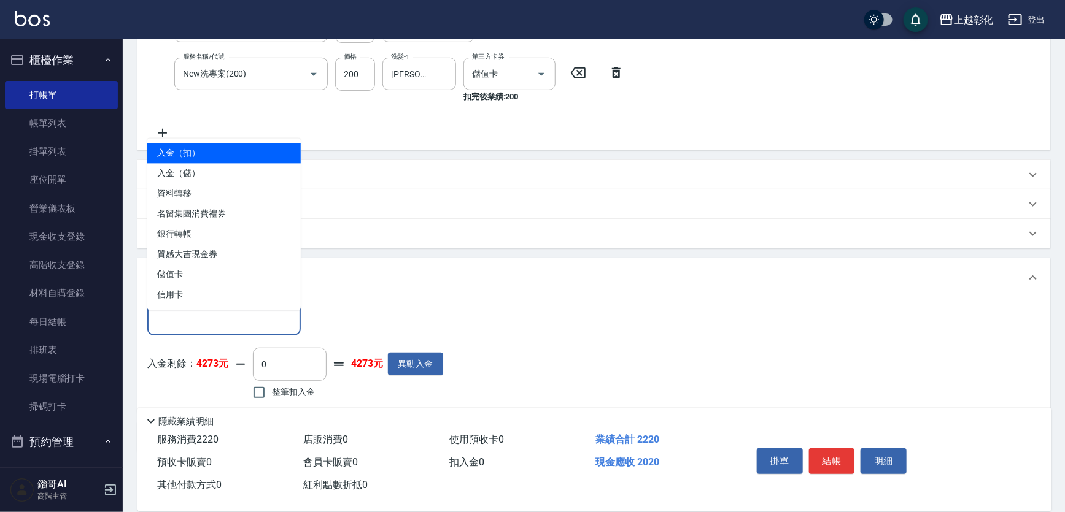
click at [228, 330] on input "其他付款方式" at bounding box center [224, 318] width 142 height 21
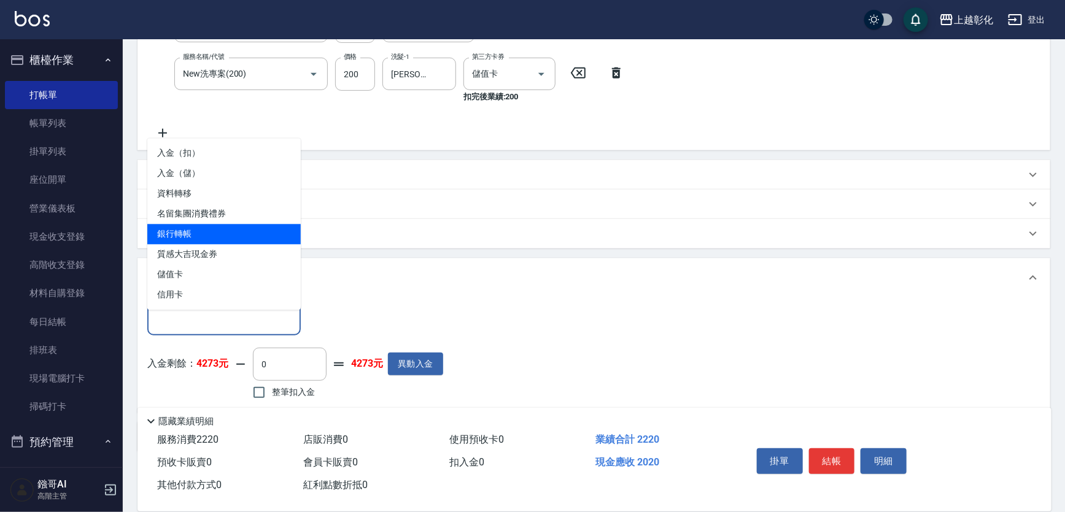
click at [203, 228] on span "銀行轉帳" at bounding box center [223, 235] width 153 height 20
type input "銀行轉帳"
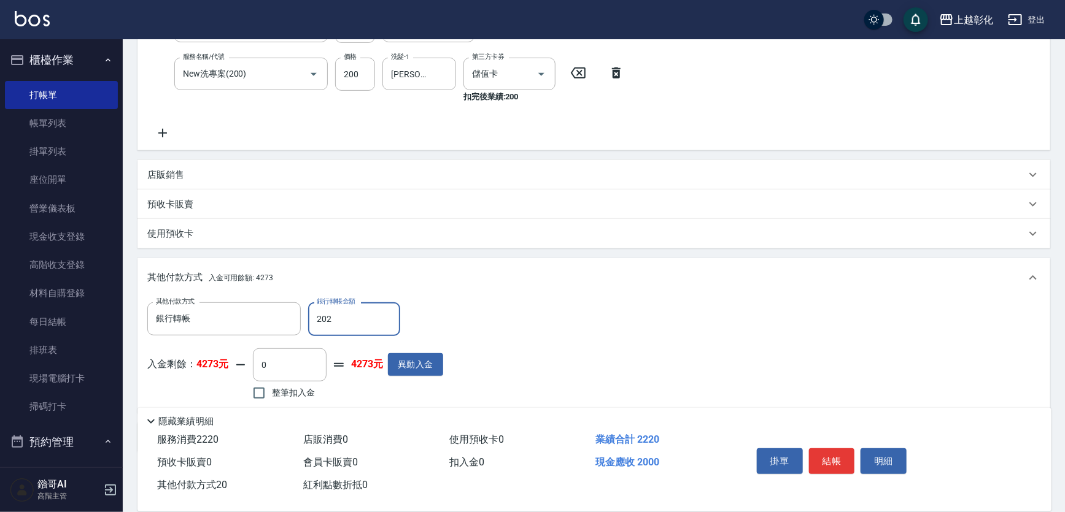
type input "2020"
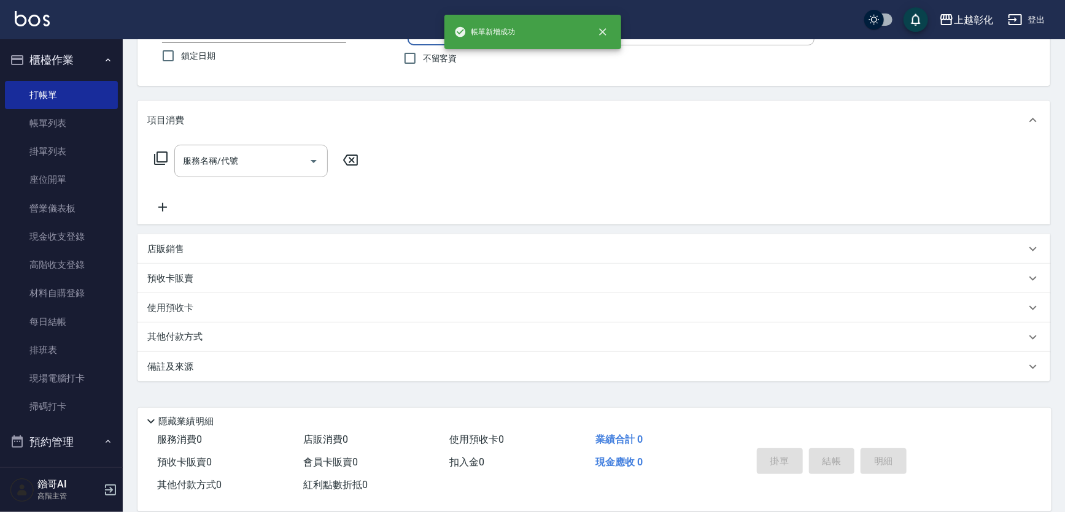
scroll to position [0, 0]
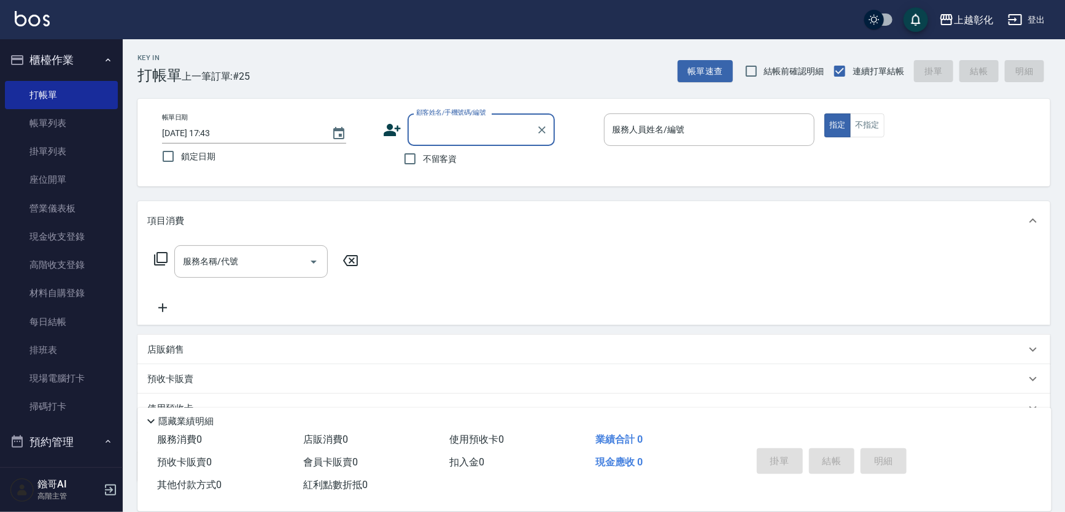
click at [439, 163] on span "不留客資" at bounding box center [440, 159] width 34 height 13
click at [423, 163] on input "不留客資" at bounding box center [410, 159] width 26 height 26
checkbox input "true"
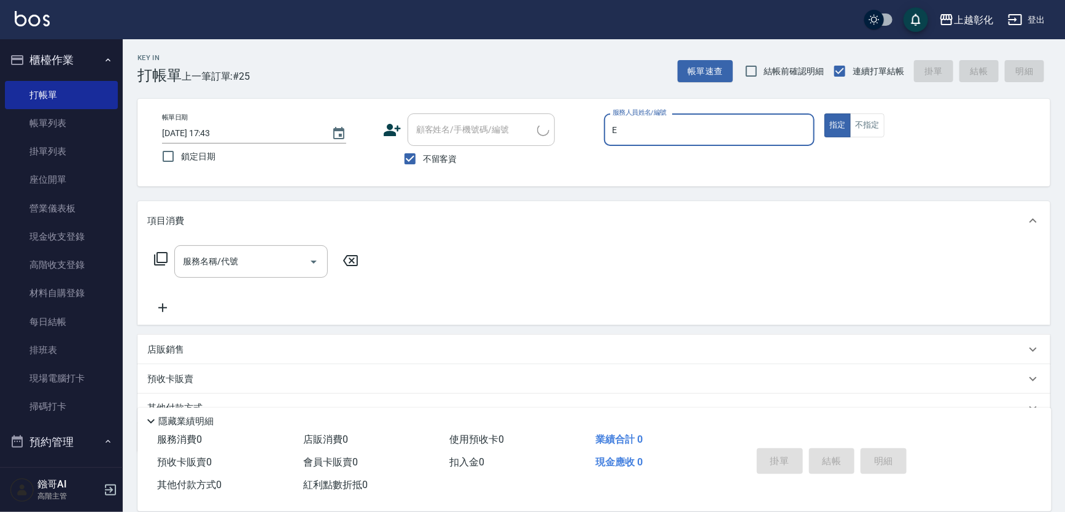
type input "[PERSON_NAME]-e"
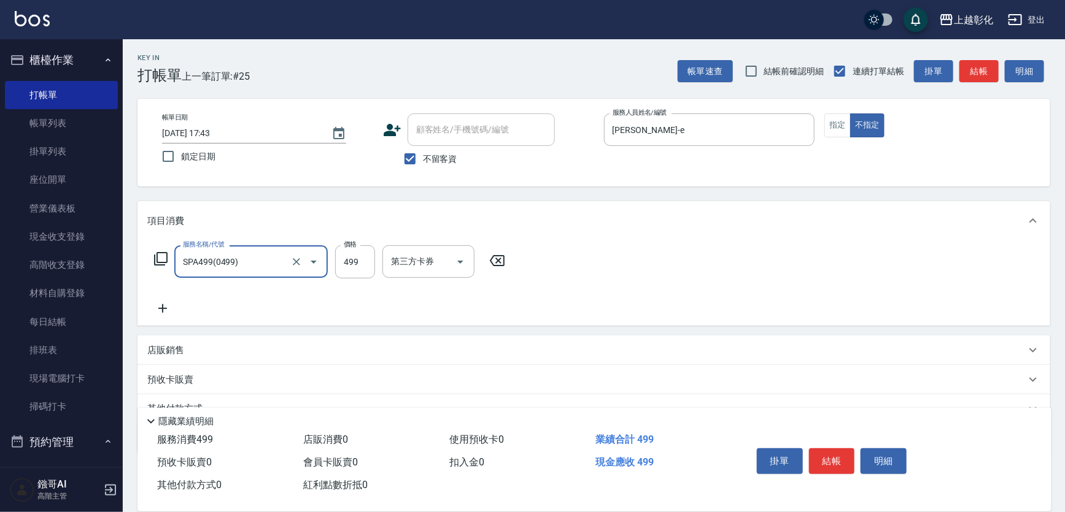
type input "SPA499(0499)"
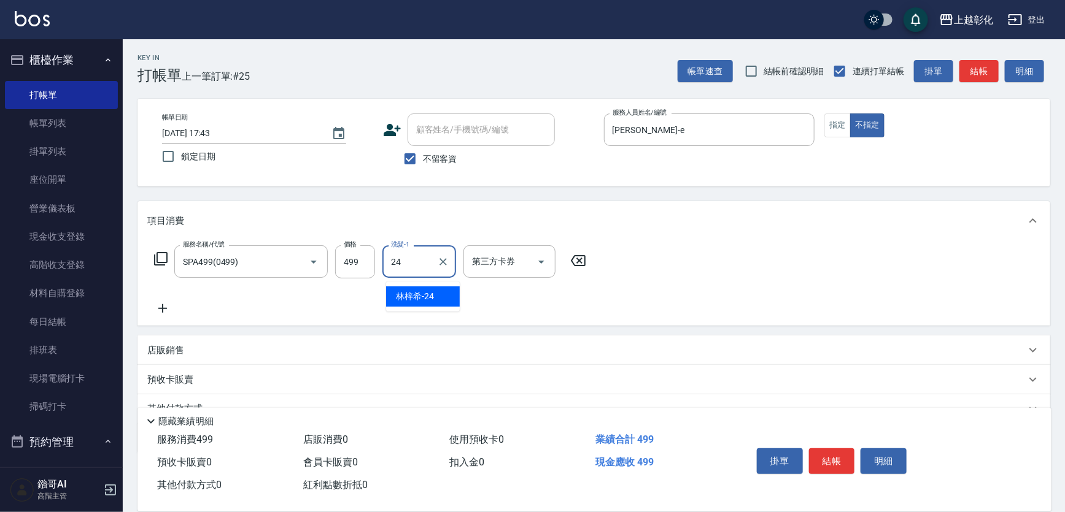
type input "[PERSON_NAME]-24"
